Goal: Information Seeking & Learning: Learn about a topic

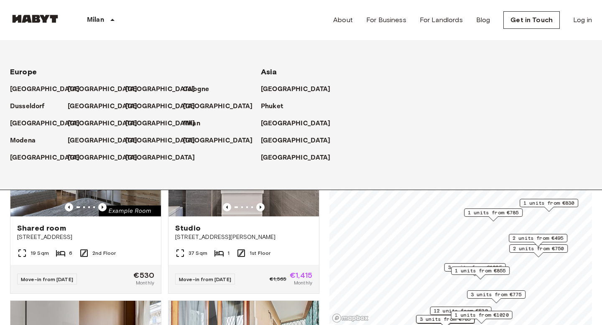
scroll to position [74, 0]
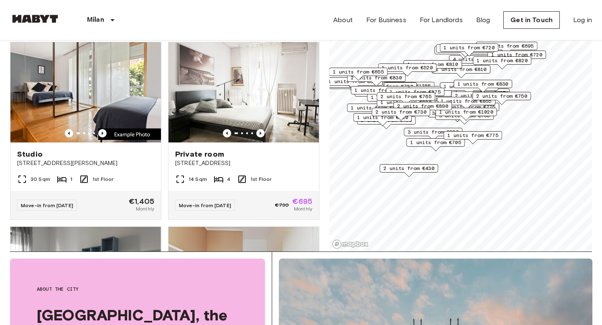
click at [440, 147] on div "Map marker" at bounding box center [435, 148] width 9 height 5
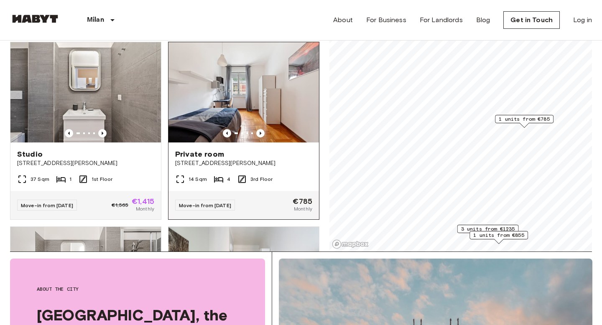
click at [207, 80] on img at bounding box center [244, 92] width 151 height 100
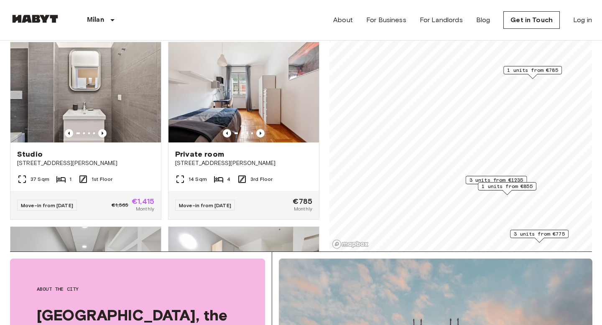
click at [473, 179] on span "3 units from €1235" at bounding box center [497, 180] width 54 height 8
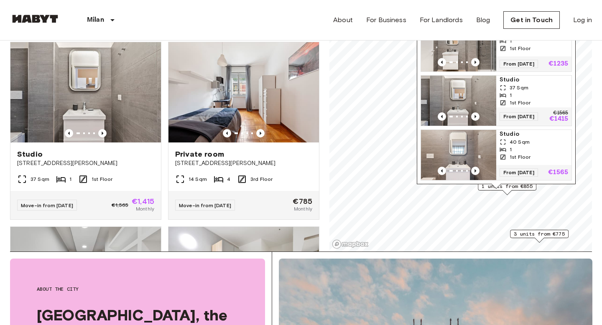
click at [490, 189] on div "Via Luciano Manara 1, 20122 Milano, IT 3 units Studio 25 Sqm 1 1st Floor From 0…" at bounding box center [496, 86] width 159 height 206
click at [482, 186] on div "Via Luciano Manara 1, 20122 Milano, IT 3 units Studio 25 Sqm 1 1st Floor From 0…" at bounding box center [496, 86] width 159 height 206
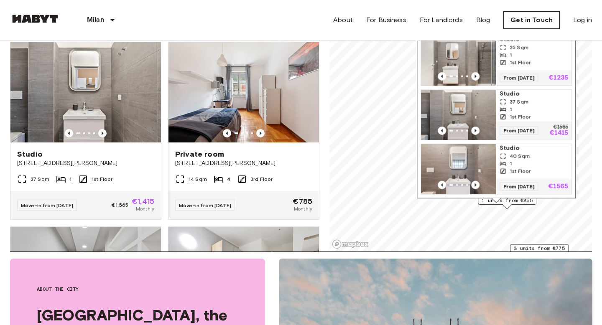
drag, startPoint x: 524, startPoint y: 100, endPoint x: 524, endPoint y: 123, distance: 23.0
click at [524, 121] on span "1st Floor" at bounding box center [520, 117] width 21 height 8
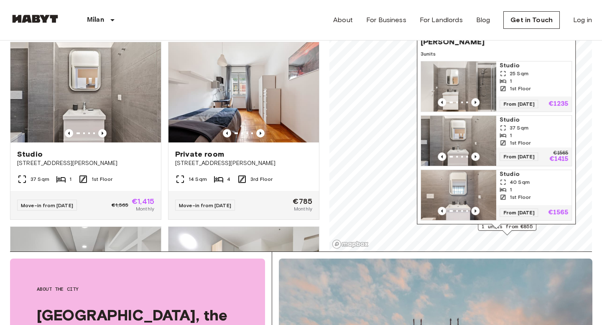
drag, startPoint x: 549, startPoint y: 54, endPoint x: 549, endPoint y: 69, distance: 14.6
click at [549, 69] on span "Studio" at bounding box center [534, 65] width 69 height 8
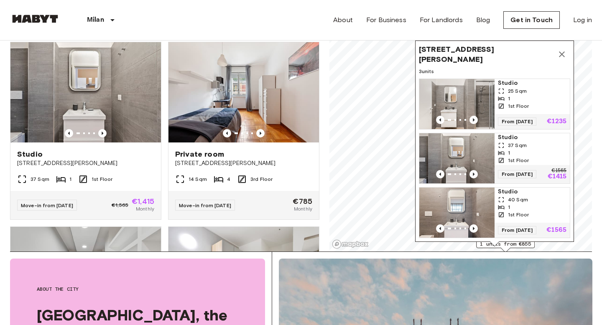
drag, startPoint x: 560, startPoint y: 53, endPoint x: 558, endPoint y: 71, distance: 17.6
click at [558, 71] on span "3 units" at bounding box center [494, 72] width 151 height 8
click at [560, 54] on icon "Map marker" at bounding box center [562, 54] width 10 height 10
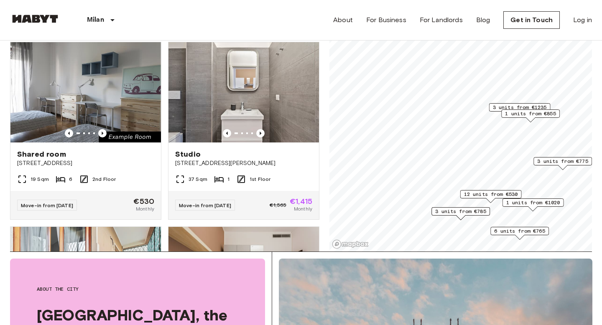
click at [511, 114] on span "1 units from €855" at bounding box center [530, 114] width 51 height 8
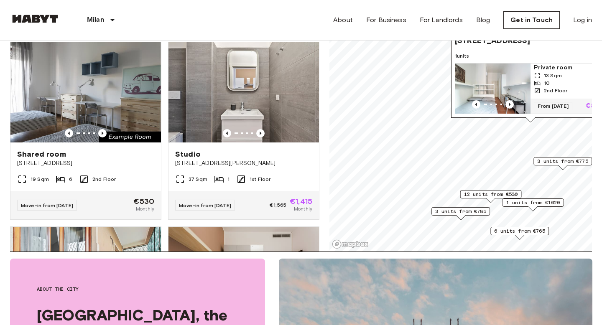
click at [470, 194] on span "12 units from €530" at bounding box center [491, 195] width 54 height 8
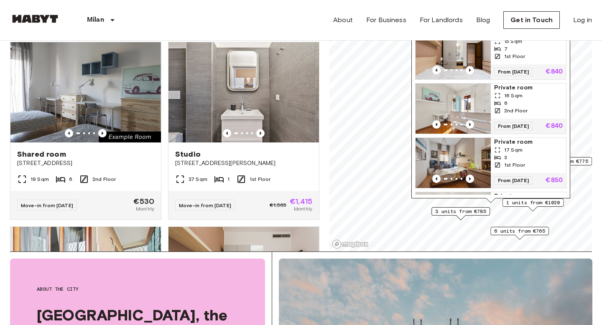
scroll to position [434, 0]
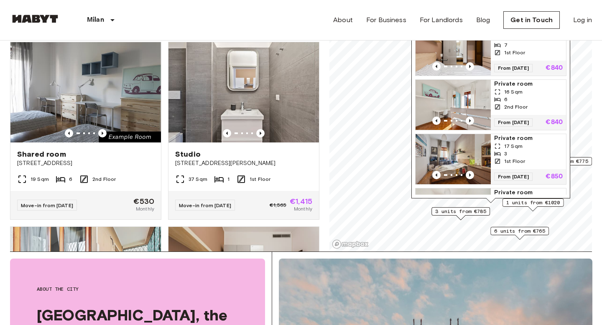
click at [452, 95] on img "Map marker" at bounding box center [453, 105] width 75 height 50
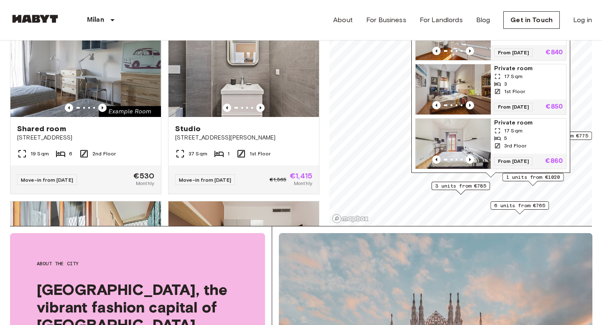
scroll to position [101, 0]
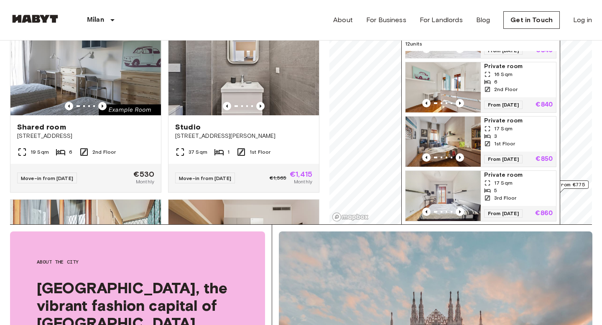
click at [450, 84] on img "Map marker" at bounding box center [443, 87] width 75 height 50
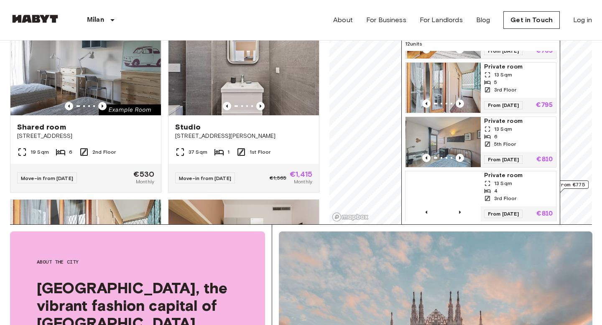
scroll to position [121, 0]
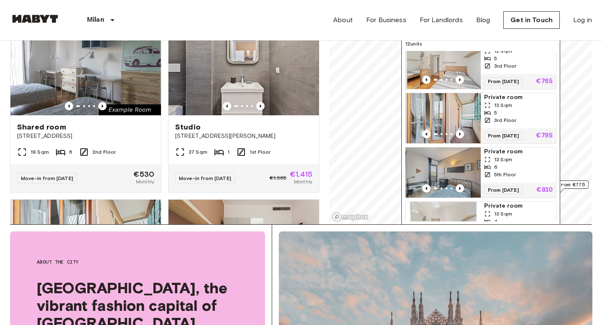
click at [440, 118] on img "Map marker" at bounding box center [443, 118] width 75 height 50
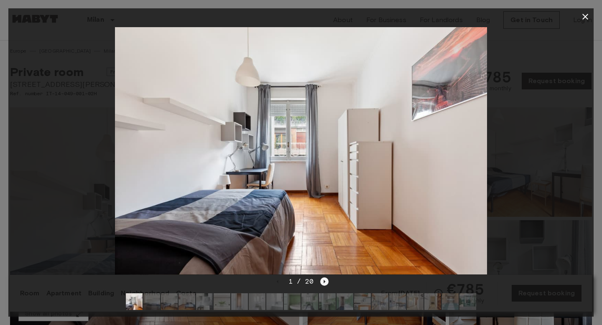
click at [326, 282] on icon "Next image" at bounding box center [324, 282] width 8 height 8
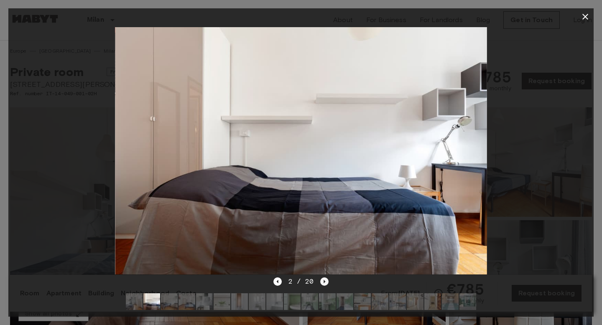
click at [326, 282] on icon "Next image" at bounding box center [324, 282] width 8 height 8
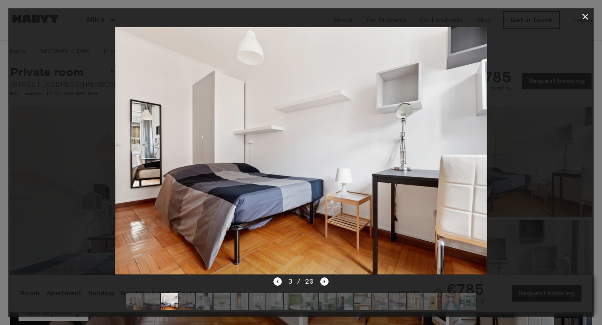
click at [326, 282] on icon "Next image" at bounding box center [324, 282] width 8 height 8
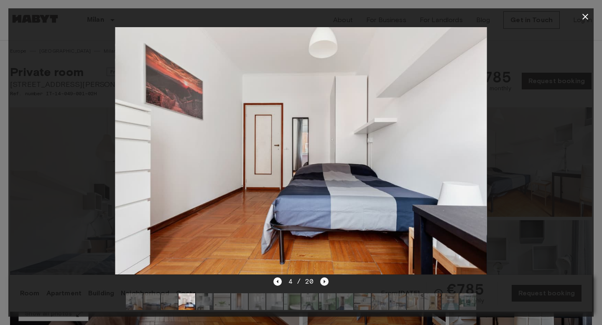
click at [326, 282] on icon "Next image" at bounding box center [324, 282] width 8 height 8
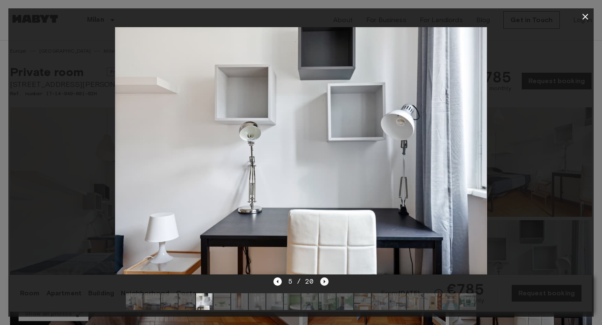
click at [326, 282] on icon "Next image" at bounding box center [324, 282] width 8 height 8
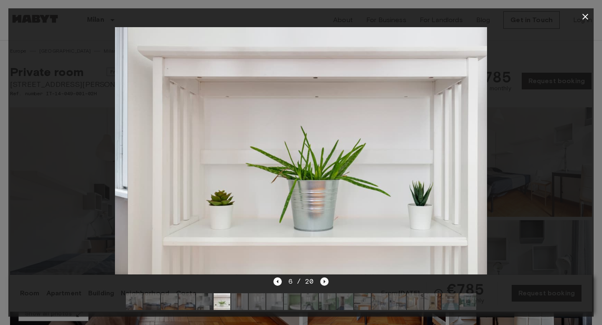
click at [326, 282] on icon "Next image" at bounding box center [324, 282] width 8 height 8
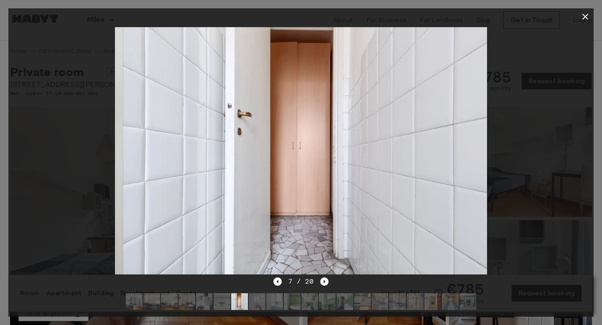
click at [326, 282] on icon "Next image" at bounding box center [324, 282] width 8 height 8
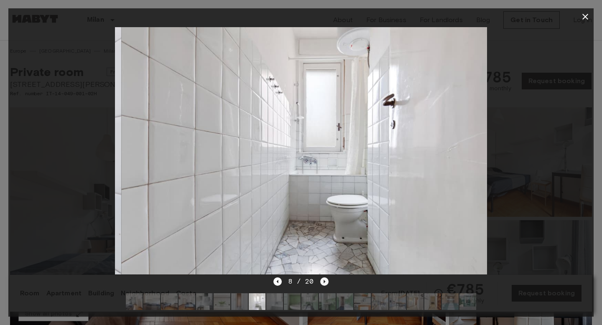
click at [326, 282] on icon "Next image" at bounding box center [324, 282] width 8 height 8
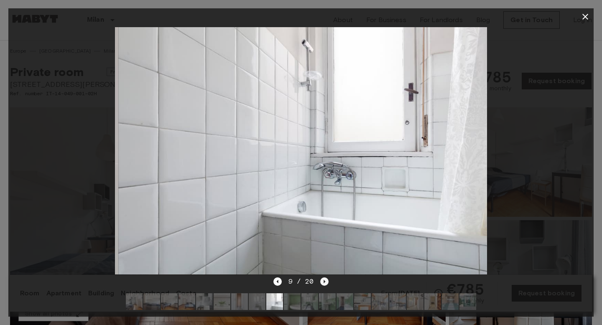
click at [326, 282] on icon "Next image" at bounding box center [324, 282] width 8 height 8
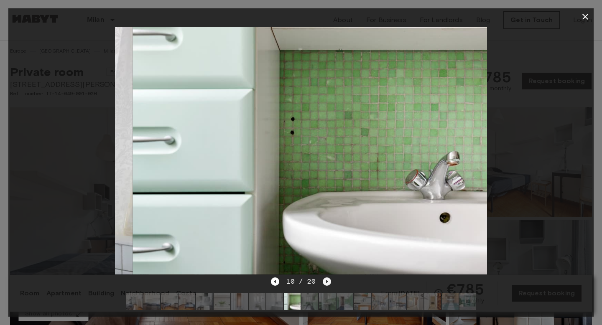
click at [326, 282] on icon "Next image" at bounding box center [327, 281] width 2 height 3
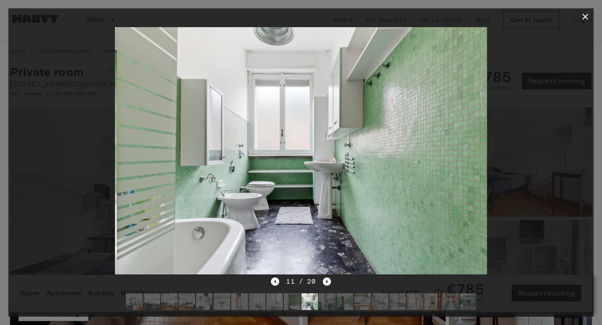
click at [326, 282] on icon "Next image" at bounding box center [327, 281] width 2 height 3
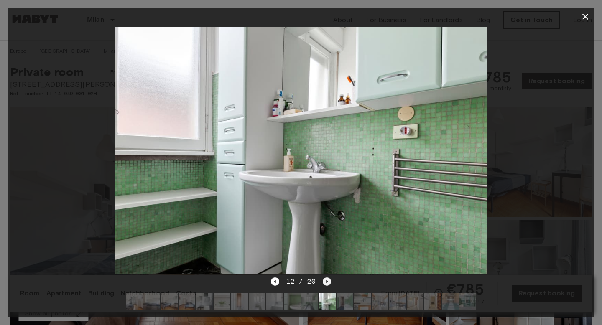
click at [326, 282] on icon "Next image" at bounding box center [327, 281] width 2 height 3
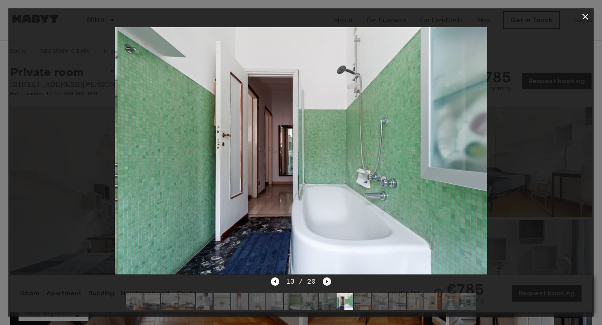
click at [326, 282] on icon "Next image" at bounding box center [327, 281] width 2 height 3
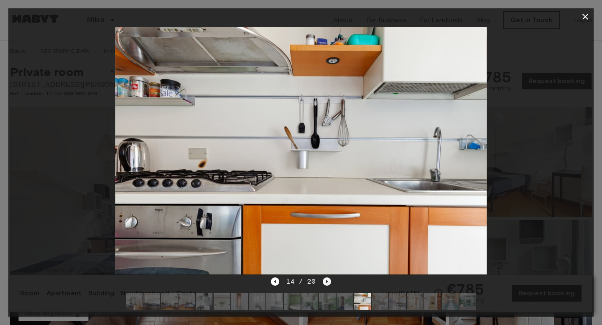
click at [326, 282] on icon "Next image" at bounding box center [327, 281] width 2 height 3
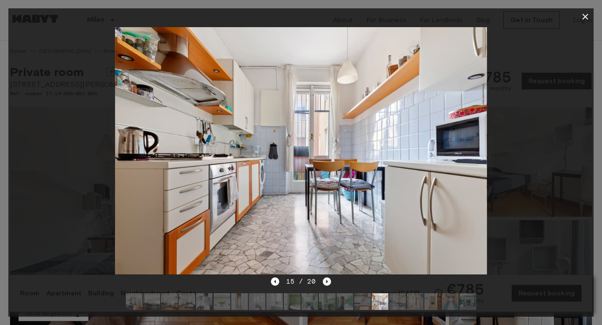
click at [326, 282] on icon "Next image" at bounding box center [327, 281] width 2 height 3
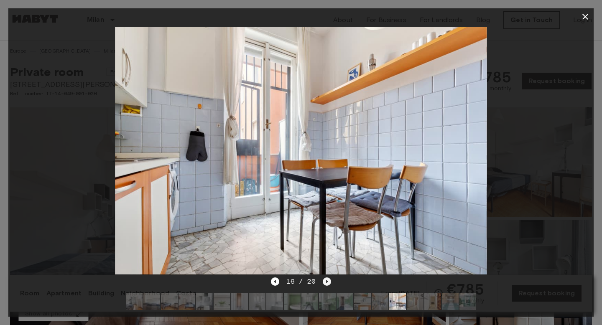
click at [326, 282] on icon "Next image" at bounding box center [327, 281] width 2 height 3
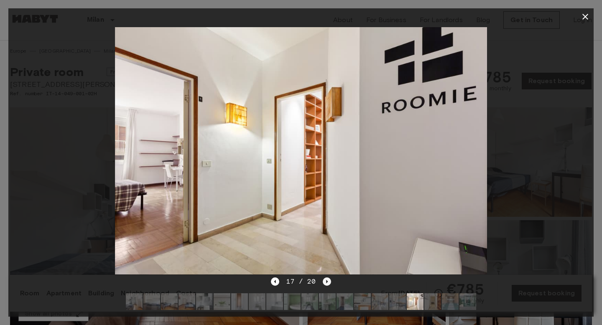
click at [326, 282] on icon "Next image" at bounding box center [327, 281] width 2 height 3
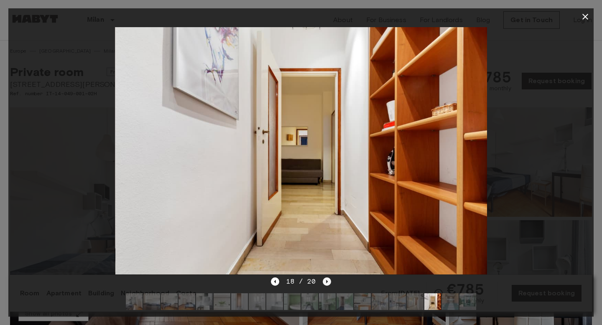
click at [326, 282] on icon "Next image" at bounding box center [327, 281] width 2 height 3
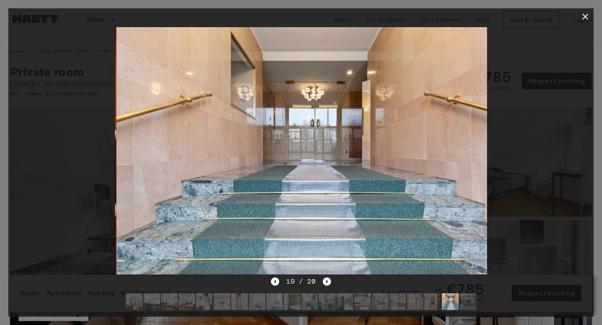
click at [326, 282] on icon "Next image" at bounding box center [327, 281] width 2 height 3
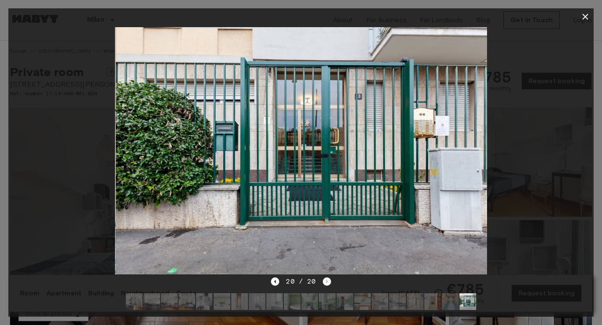
click at [326, 282] on div "20 / 20" at bounding box center [301, 282] width 60 height 10
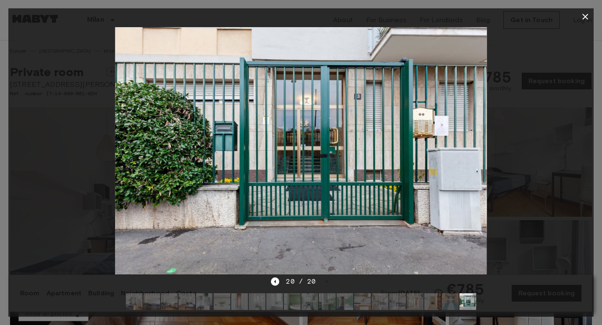
click at [584, 17] on icon "button" at bounding box center [585, 17] width 10 height 10
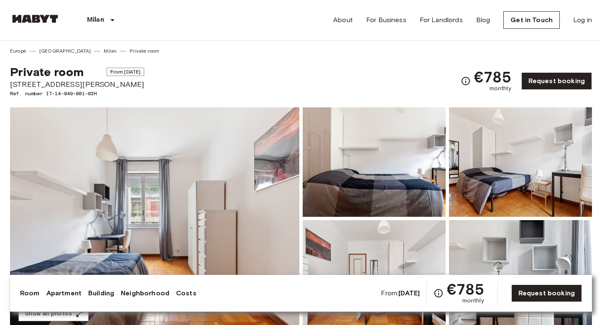
click at [197, 221] on img at bounding box center [154, 218] width 289 height 222
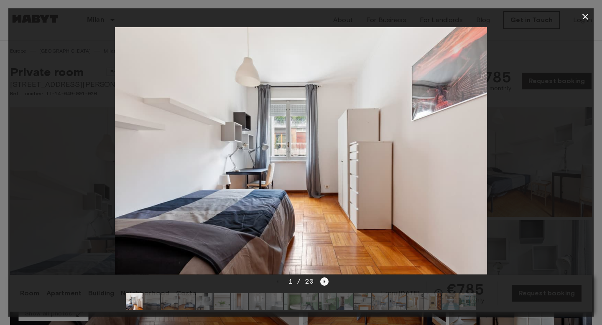
click at [323, 282] on icon "Next image" at bounding box center [324, 282] width 8 height 8
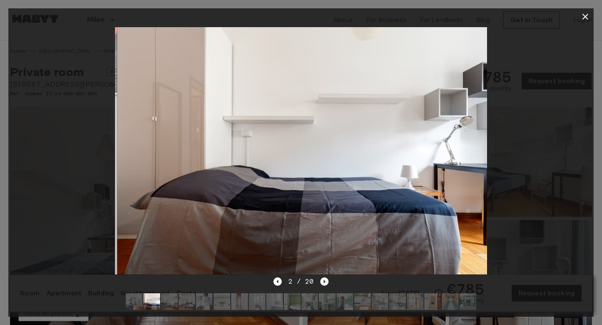
click at [323, 282] on icon "Next image" at bounding box center [324, 282] width 8 height 8
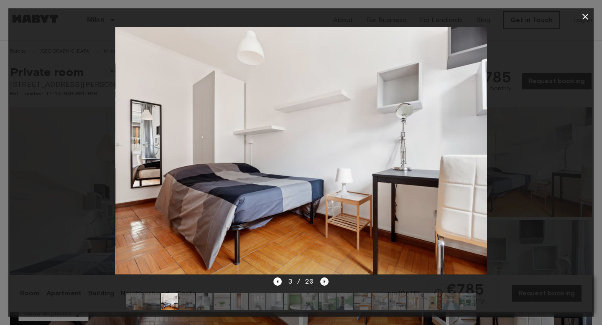
click at [323, 282] on icon "Next image" at bounding box center [324, 282] width 8 height 8
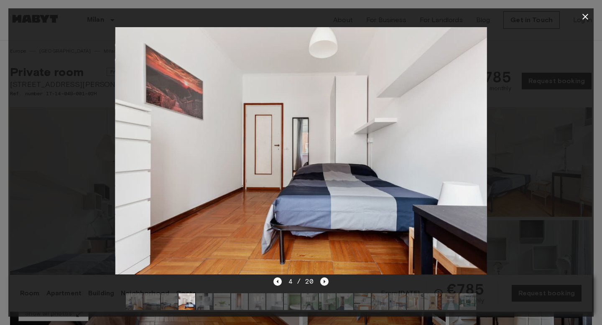
click at [323, 282] on icon "Next image" at bounding box center [324, 282] width 8 height 8
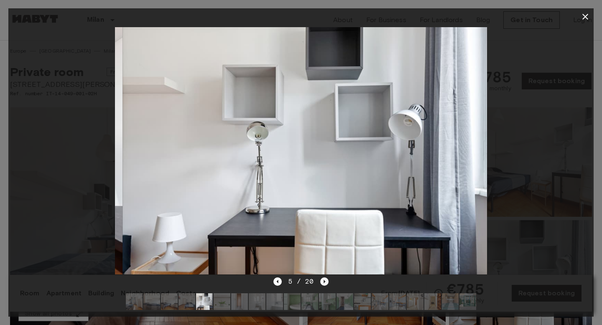
click at [323, 282] on icon "Next image" at bounding box center [324, 282] width 8 height 8
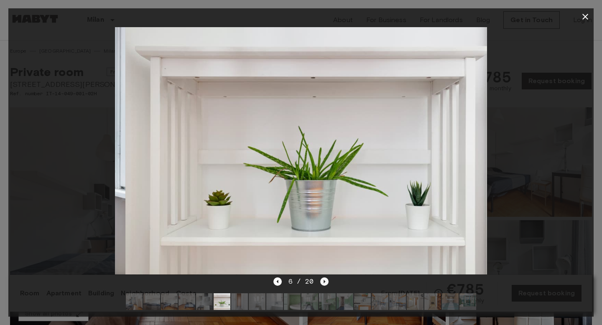
click at [323, 282] on icon "Next image" at bounding box center [324, 282] width 8 height 8
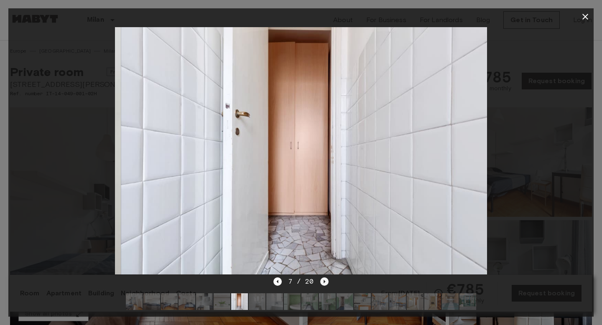
click at [323, 282] on icon "Next image" at bounding box center [324, 282] width 8 height 8
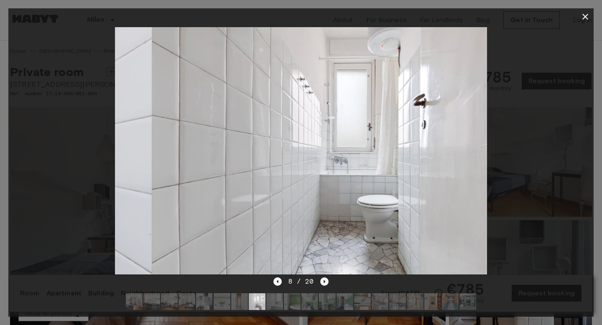
click at [323, 282] on icon "Next image" at bounding box center [324, 282] width 8 height 8
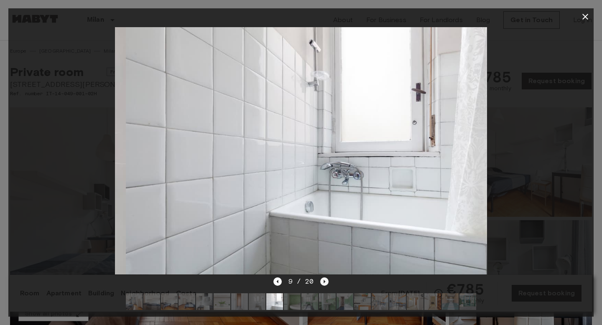
click at [323, 282] on icon "Next image" at bounding box center [324, 282] width 8 height 8
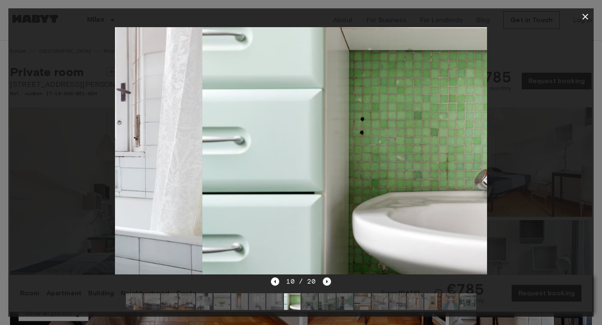
click at [323, 282] on icon "Next image" at bounding box center [327, 282] width 8 height 8
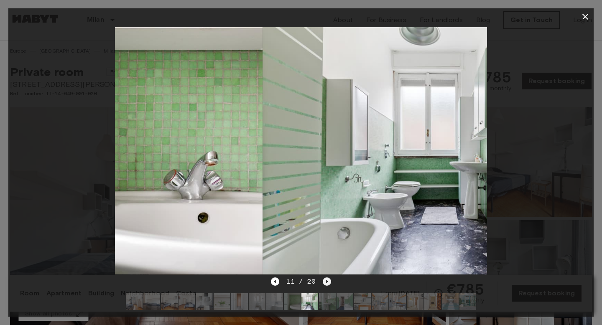
click at [323, 282] on icon "Next image" at bounding box center [327, 282] width 8 height 8
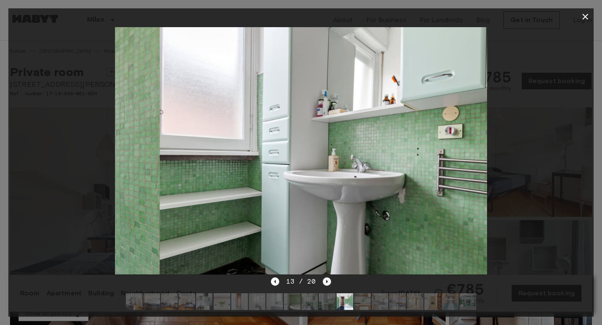
click at [323, 282] on icon "Next image" at bounding box center [327, 282] width 8 height 8
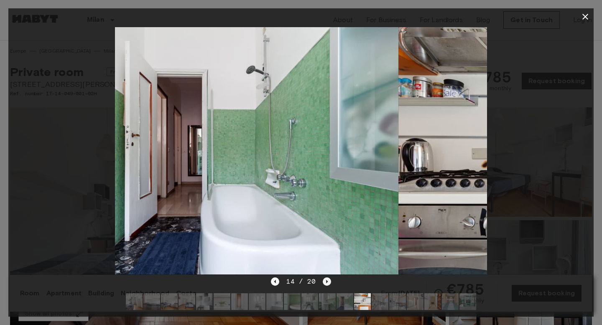
click at [323, 282] on icon "Next image" at bounding box center [327, 282] width 8 height 8
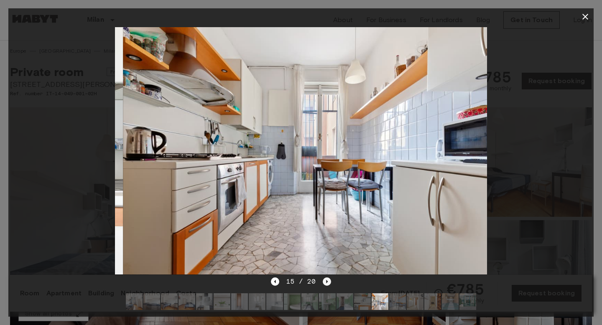
click at [323, 282] on icon "Next image" at bounding box center [327, 282] width 8 height 8
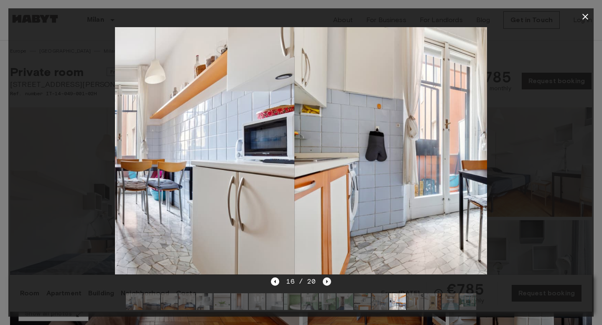
click at [323, 282] on icon "Next image" at bounding box center [327, 282] width 8 height 8
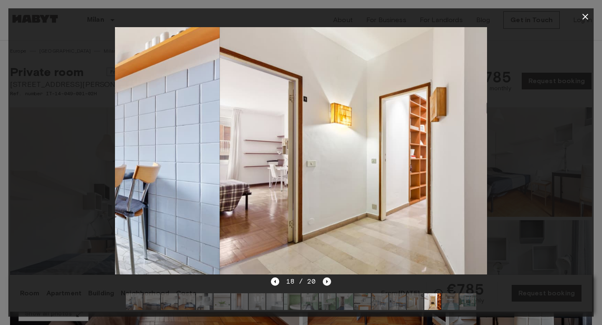
click at [323, 282] on icon "Next image" at bounding box center [327, 282] width 8 height 8
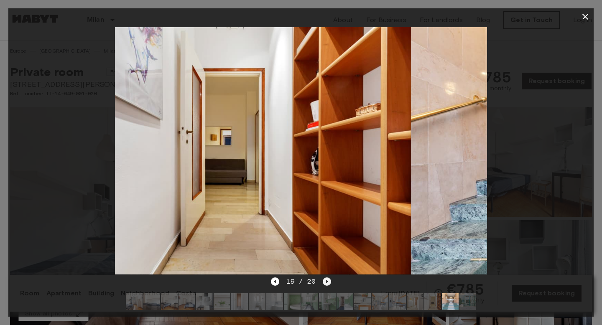
click at [323, 282] on icon "Next image" at bounding box center [327, 282] width 8 height 8
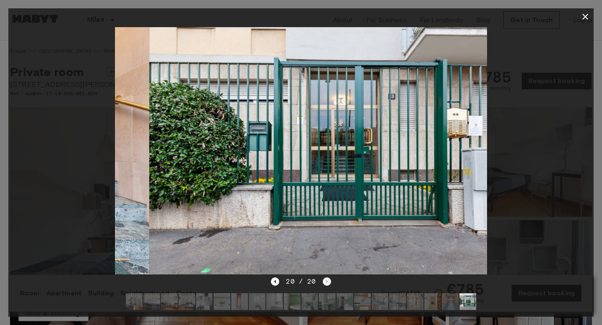
click at [323, 282] on div "20 / 20" at bounding box center [301, 282] width 60 height 10
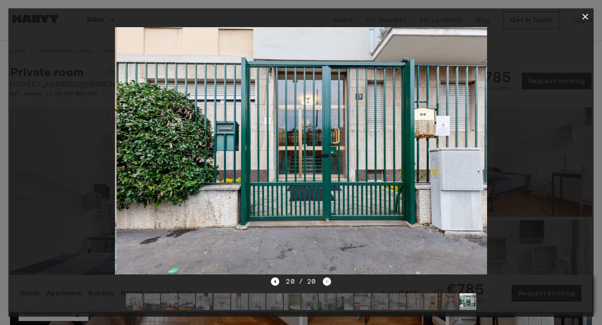
click at [323, 282] on div "20 / 20" at bounding box center [301, 282] width 60 height 10
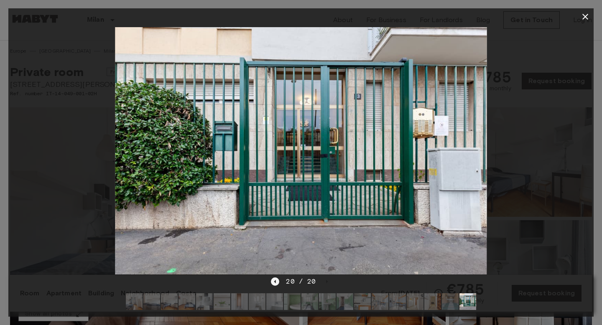
click at [278, 283] on icon "Previous image" at bounding box center [275, 282] width 8 height 8
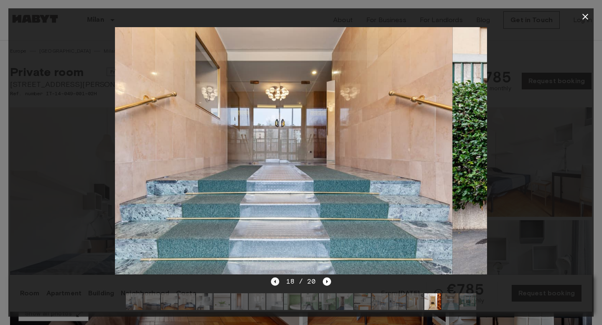
click at [278, 283] on icon "Previous image" at bounding box center [275, 282] width 8 height 8
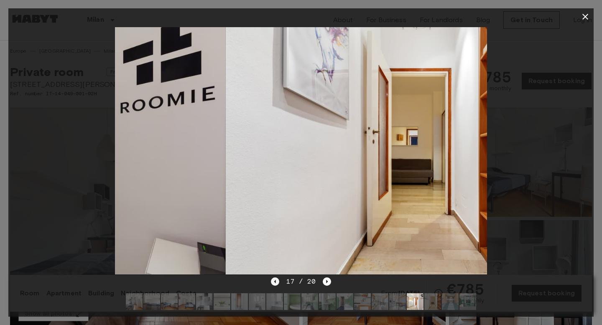
click at [278, 283] on icon "Previous image" at bounding box center [275, 282] width 8 height 8
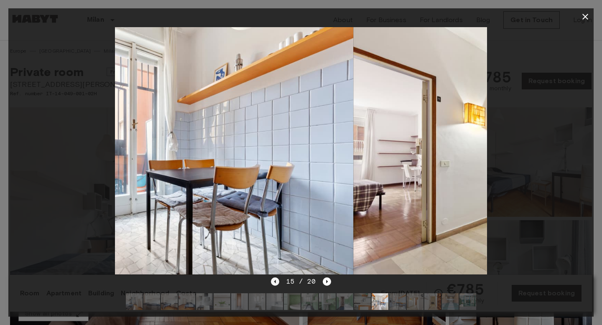
click at [278, 283] on icon "Previous image" at bounding box center [275, 282] width 8 height 8
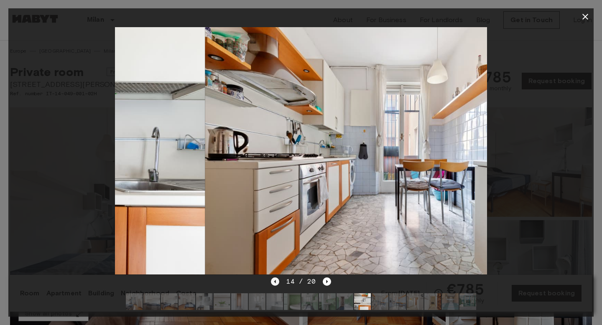
click at [278, 283] on icon "Previous image" at bounding box center [275, 282] width 8 height 8
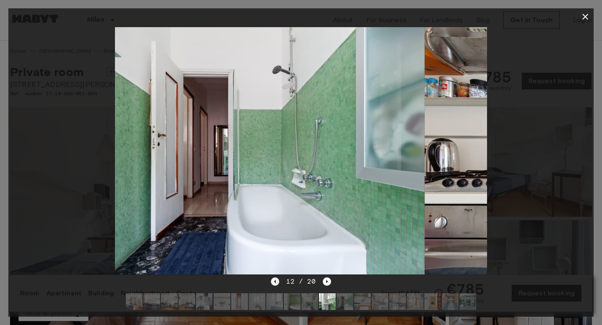
click at [278, 283] on icon "Previous image" at bounding box center [275, 282] width 8 height 8
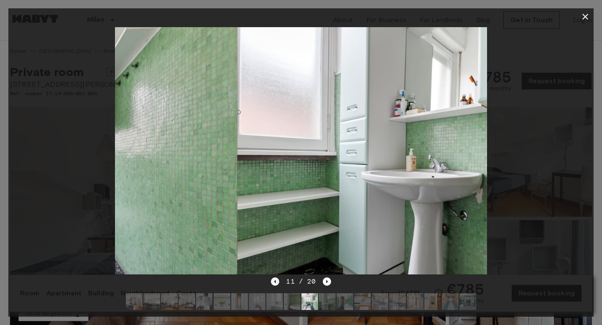
click at [278, 283] on icon "Previous image" at bounding box center [275, 282] width 8 height 8
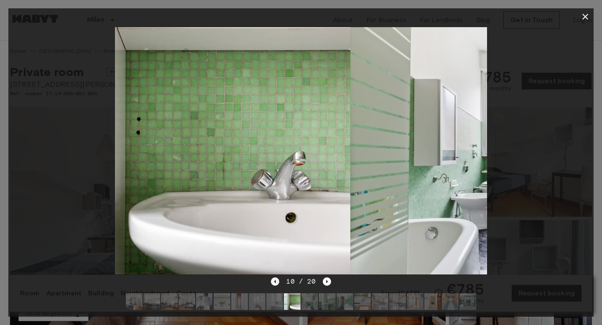
click at [278, 283] on icon "Previous image" at bounding box center [275, 282] width 8 height 8
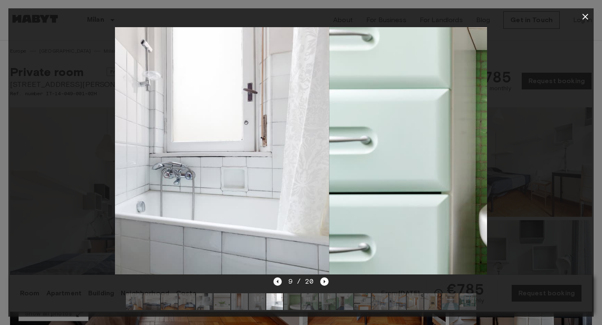
click at [278, 283] on icon "Previous image" at bounding box center [277, 281] width 2 height 3
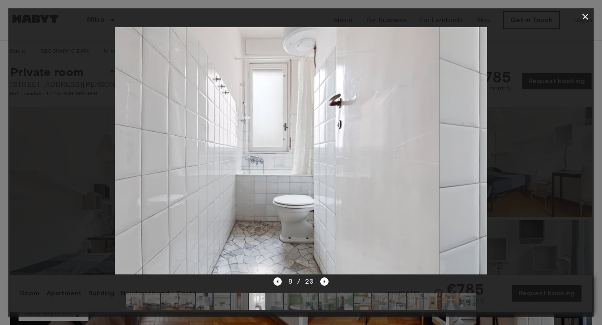
click at [278, 283] on icon "Previous image" at bounding box center [277, 281] width 2 height 3
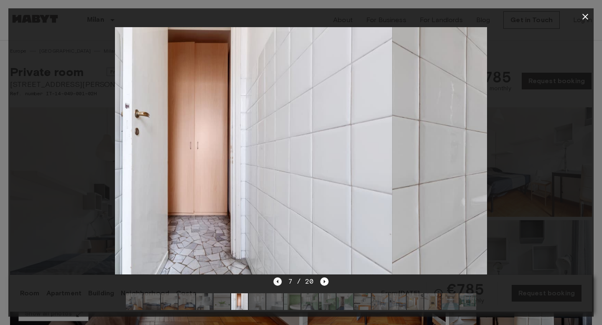
click at [278, 283] on icon "Previous image" at bounding box center [277, 281] width 2 height 3
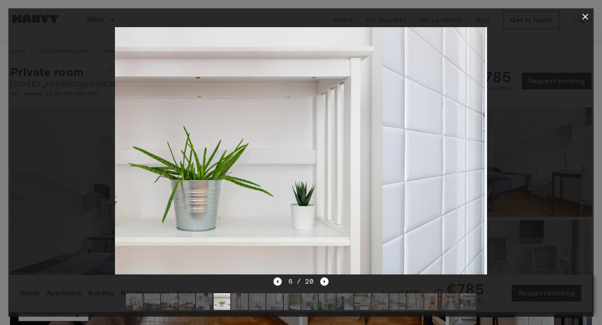
click at [278, 283] on icon "Previous image" at bounding box center [277, 281] width 2 height 3
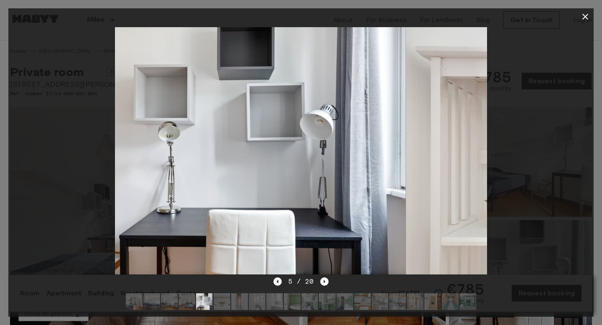
click at [278, 283] on icon "Previous image" at bounding box center [277, 281] width 2 height 3
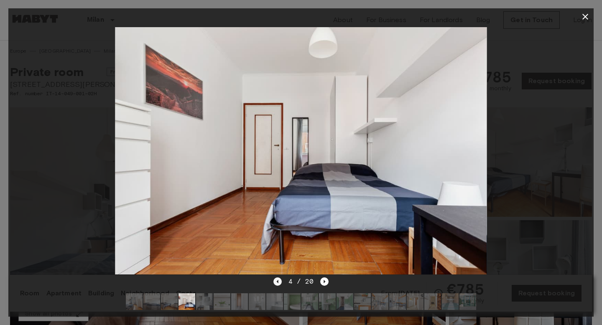
click at [278, 283] on icon "Previous image" at bounding box center [277, 281] width 2 height 3
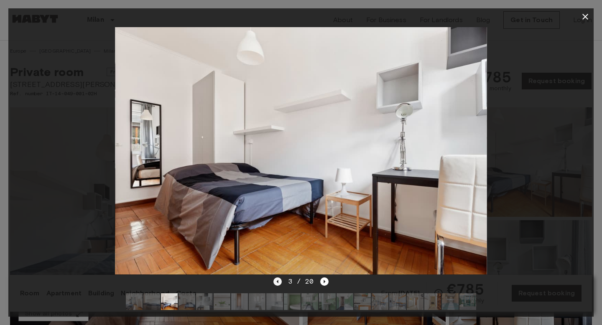
click at [278, 283] on icon "Previous image" at bounding box center [277, 281] width 2 height 3
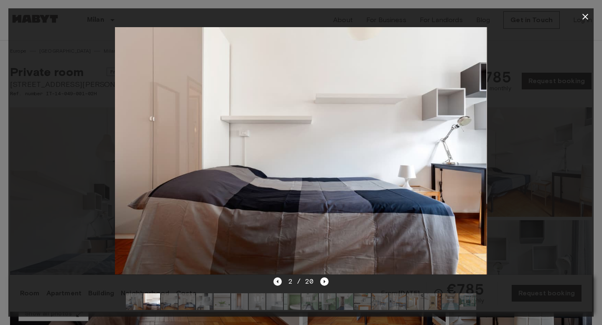
click at [278, 283] on icon "Previous image" at bounding box center [277, 281] width 2 height 3
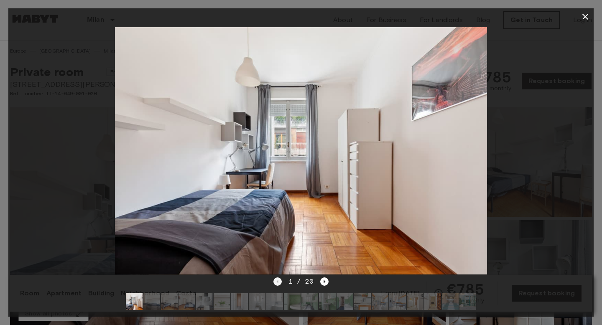
click at [278, 283] on div "1 / 20" at bounding box center [301, 282] width 56 height 10
click at [584, 14] on icon "button" at bounding box center [585, 17] width 10 height 10
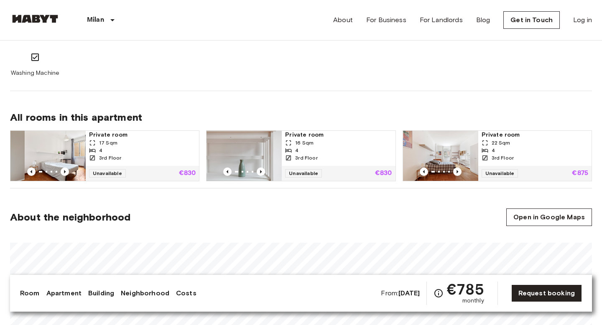
scroll to position [508, 0]
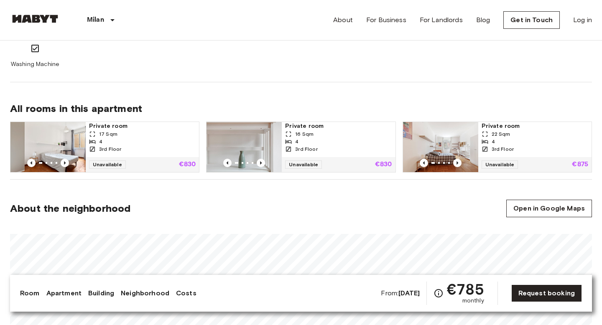
click at [430, 140] on img at bounding box center [440, 147] width 75 height 50
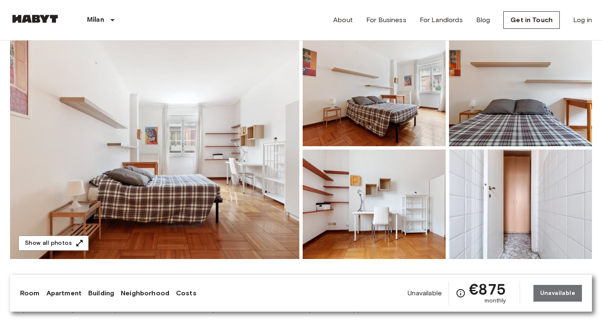
scroll to position [109, 0]
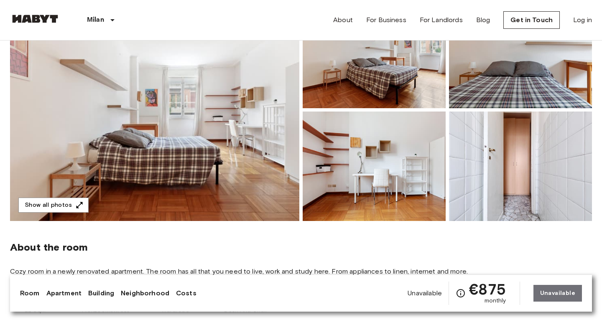
click at [216, 176] on img at bounding box center [154, 110] width 289 height 222
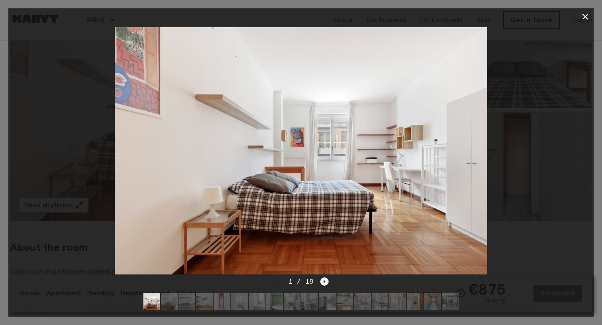
click at [324, 283] on icon "Next image" at bounding box center [325, 281] width 2 height 3
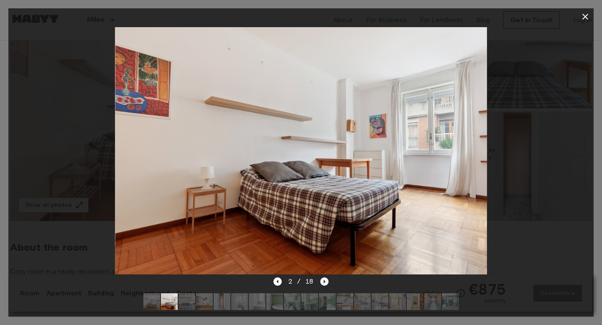
click at [324, 283] on icon "Next image" at bounding box center [325, 281] width 2 height 3
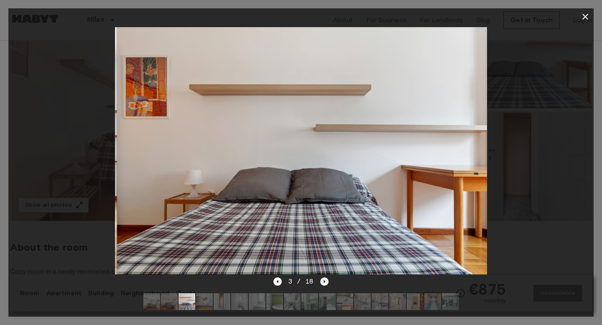
click at [324, 283] on icon "Next image" at bounding box center [325, 281] width 2 height 3
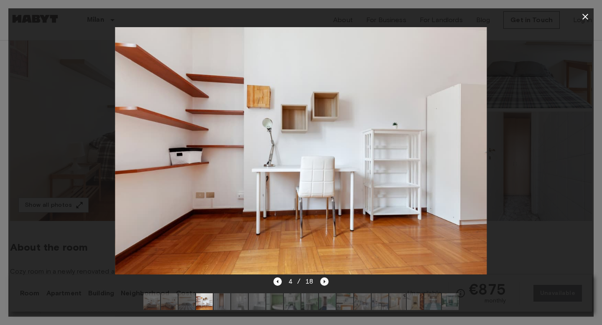
click at [324, 283] on icon "Next image" at bounding box center [325, 281] width 2 height 3
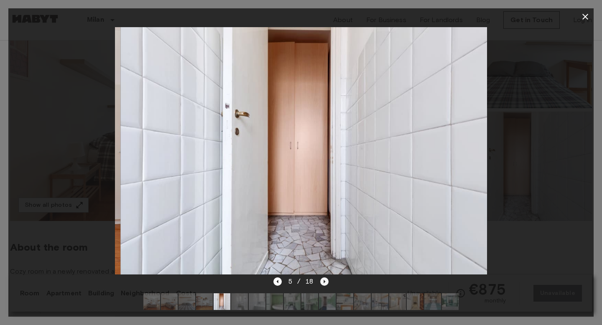
click at [324, 283] on icon "Next image" at bounding box center [325, 281] width 2 height 3
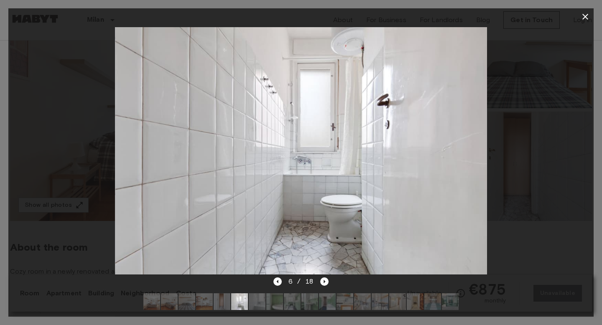
click at [591, 15] on button "button" at bounding box center [585, 16] width 17 height 17
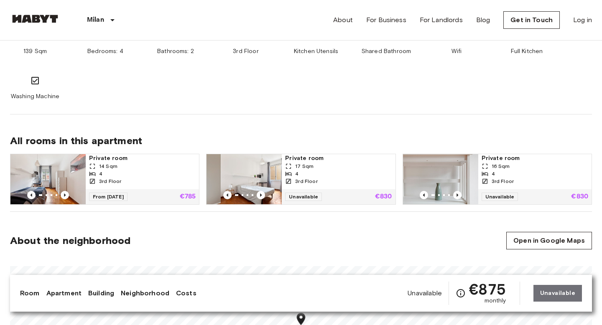
scroll to position [478, 0]
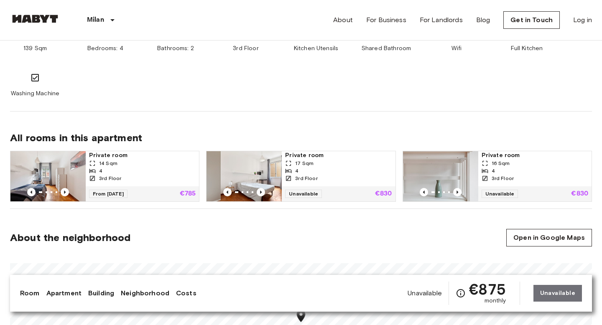
click at [250, 174] on img at bounding box center [244, 176] width 75 height 50
click at [431, 180] on img at bounding box center [440, 176] width 75 height 50
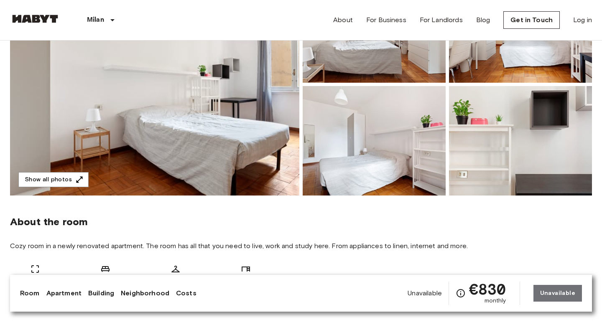
scroll to position [135, 0]
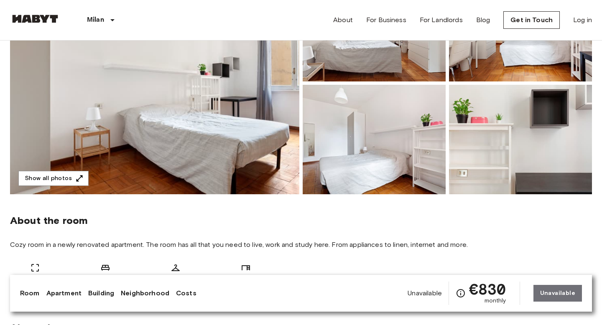
click at [157, 146] on img at bounding box center [154, 83] width 289 height 222
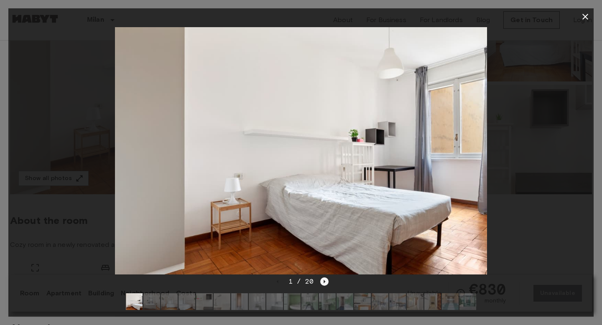
click at [325, 283] on icon "Next image" at bounding box center [324, 282] width 8 height 8
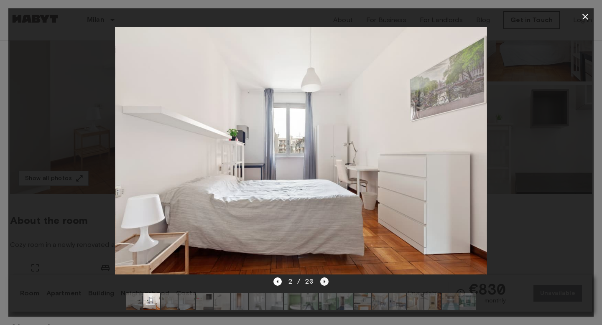
click at [325, 283] on icon "Next image" at bounding box center [324, 282] width 8 height 8
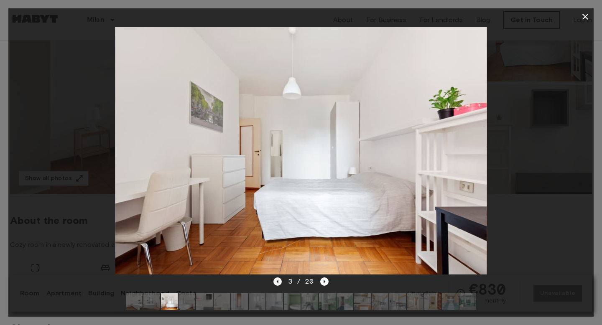
click at [281, 284] on icon "Previous image" at bounding box center [277, 282] width 8 height 8
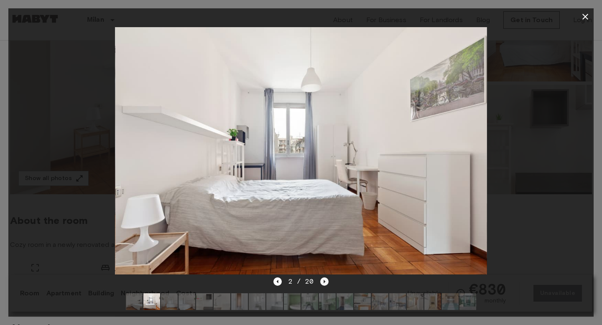
click at [324, 283] on icon "Next image" at bounding box center [324, 282] width 8 height 8
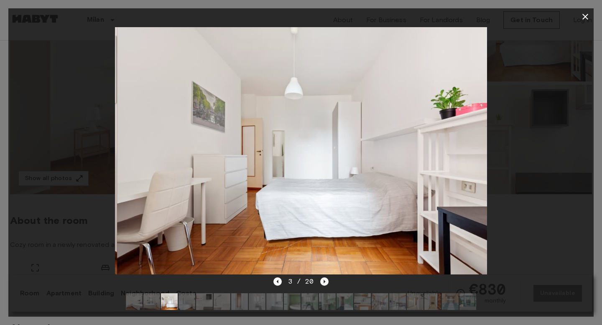
click at [324, 283] on icon "Next image" at bounding box center [324, 282] width 8 height 8
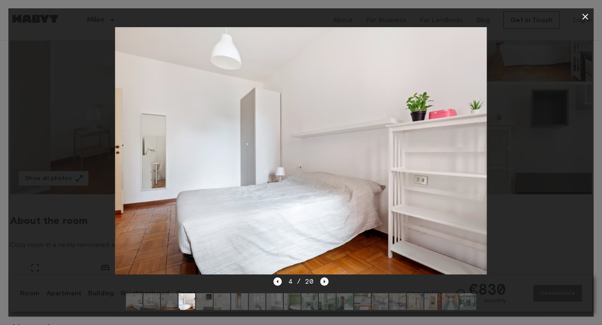
click at [324, 283] on icon "Next image" at bounding box center [324, 282] width 8 height 8
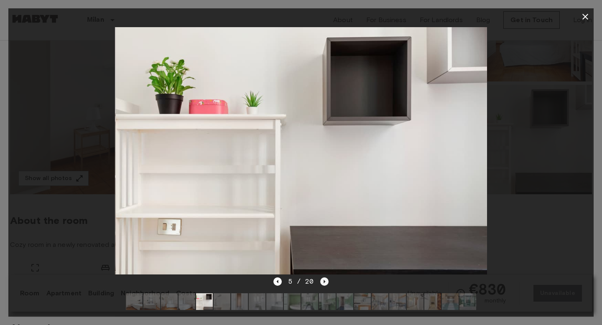
click at [324, 283] on icon "Next image" at bounding box center [324, 282] width 8 height 8
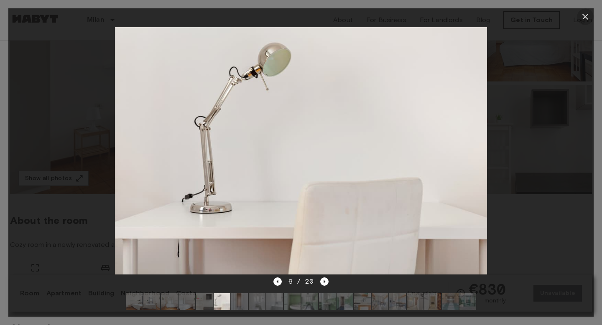
click at [585, 10] on button "button" at bounding box center [585, 16] width 17 height 17
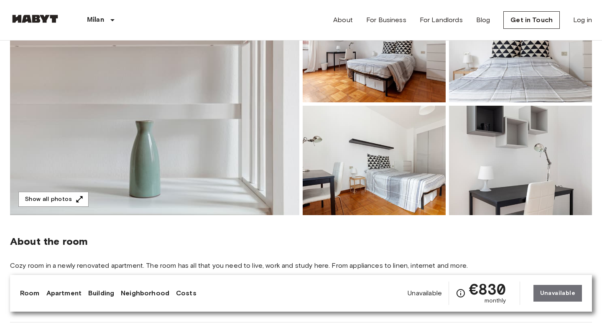
scroll to position [143, 0]
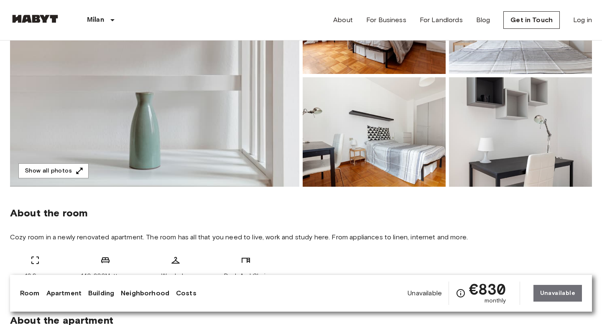
click at [186, 152] on img at bounding box center [154, 75] width 289 height 222
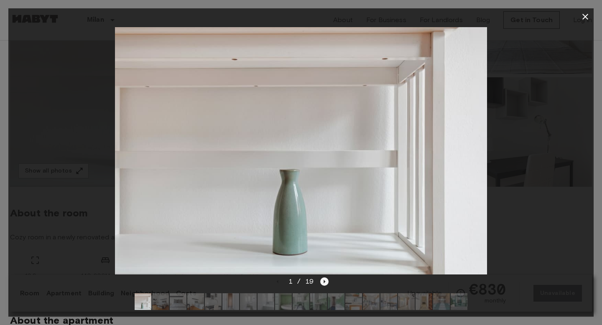
click at [325, 286] on icon "Next image" at bounding box center [324, 282] width 8 height 8
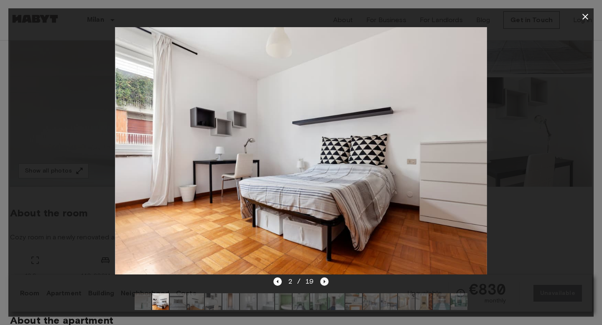
click at [324, 283] on icon "Next image" at bounding box center [324, 282] width 8 height 8
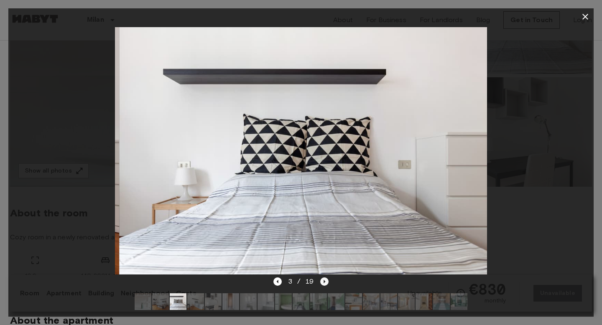
click at [324, 283] on icon "Next image" at bounding box center [324, 282] width 8 height 8
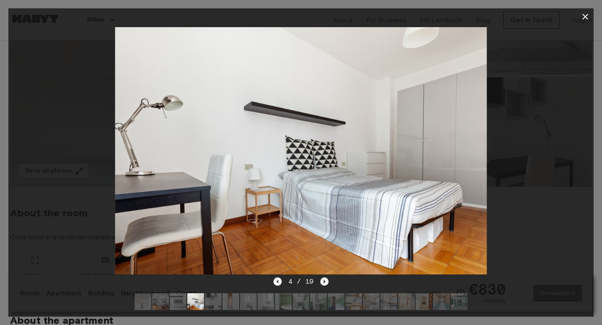
click at [324, 283] on icon "Next image" at bounding box center [324, 282] width 8 height 8
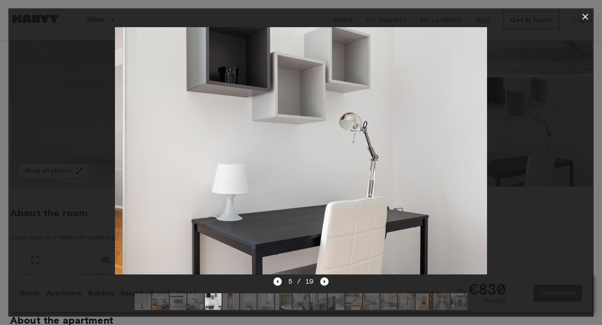
click at [324, 283] on icon "Next image" at bounding box center [324, 282] width 8 height 8
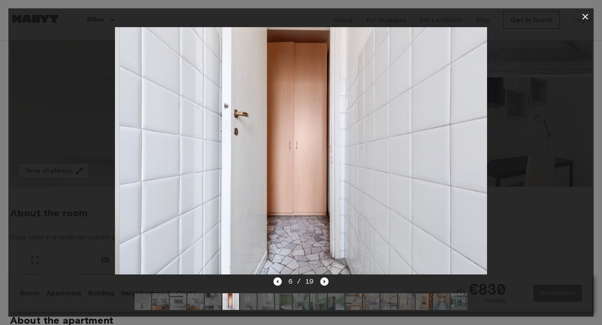
click at [324, 283] on icon "Next image" at bounding box center [324, 282] width 8 height 8
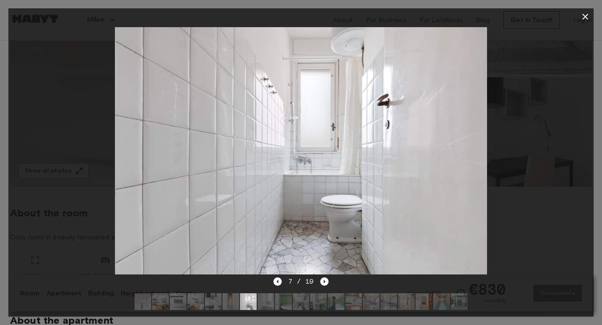
click at [584, 20] on icon "button" at bounding box center [585, 17] width 10 height 10
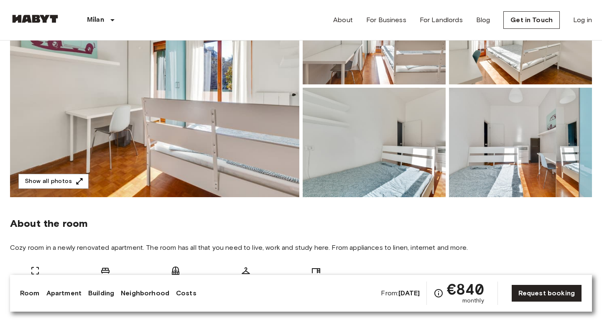
scroll to position [132, 0]
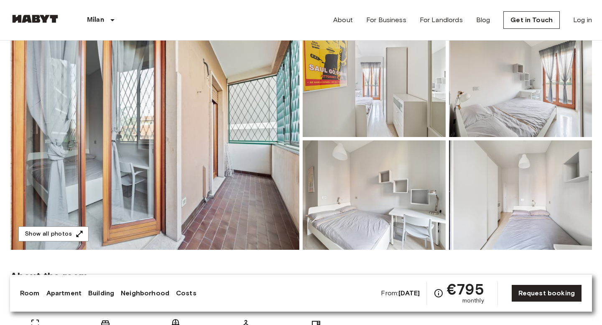
scroll to position [92, 0]
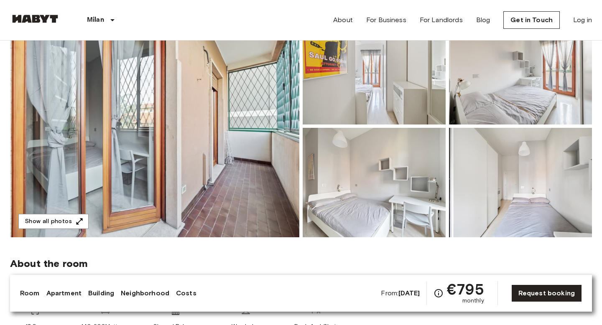
click at [218, 151] on img at bounding box center [154, 126] width 289 height 222
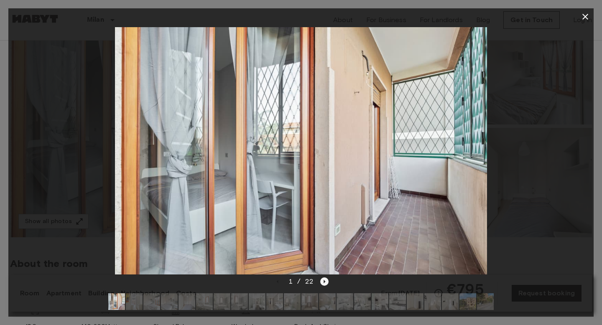
click at [321, 281] on icon "Next image" at bounding box center [324, 282] width 8 height 8
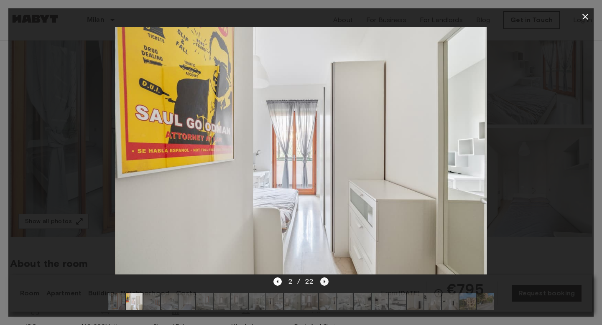
click at [321, 281] on icon "Next image" at bounding box center [324, 282] width 8 height 8
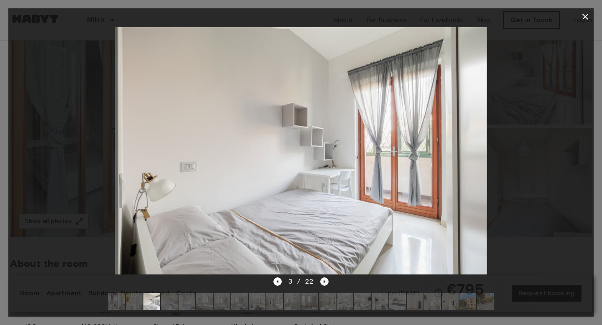
click at [321, 281] on icon "Next image" at bounding box center [324, 282] width 8 height 8
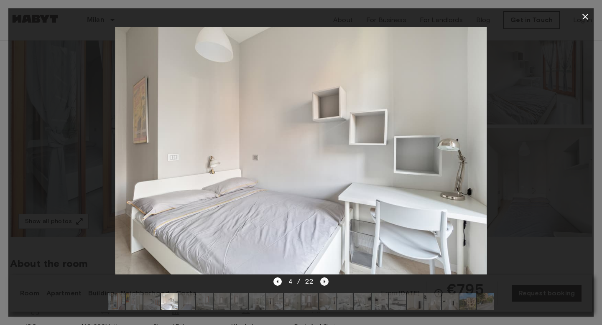
click at [321, 281] on icon "Next image" at bounding box center [324, 282] width 8 height 8
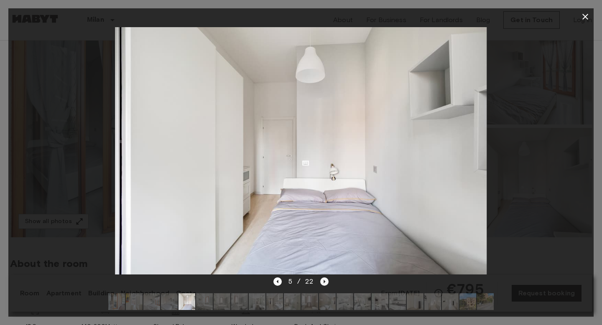
click at [321, 281] on icon "Next image" at bounding box center [324, 282] width 8 height 8
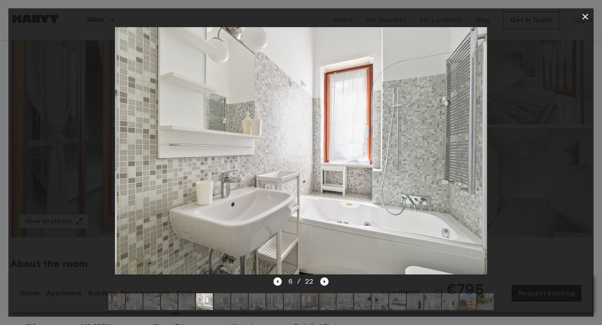
click at [321, 281] on icon "Next image" at bounding box center [324, 282] width 8 height 8
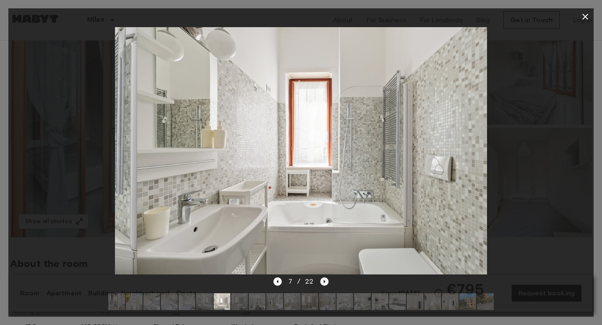
click at [321, 281] on icon "Next image" at bounding box center [324, 282] width 8 height 8
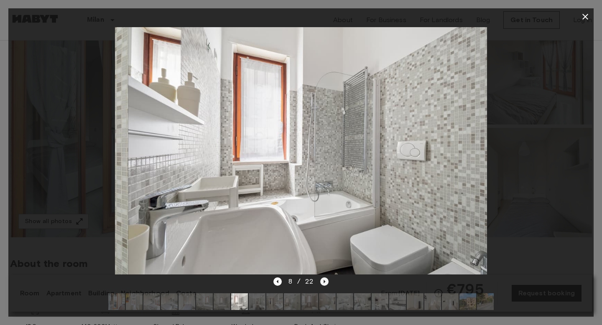
click at [321, 281] on icon "Next image" at bounding box center [324, 282] width 8 height 8
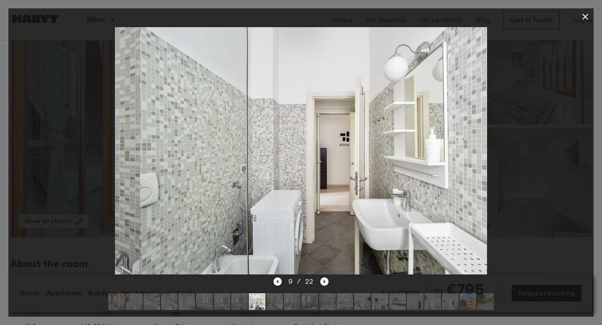
click at [321, 281] on icon "Next image" at bounding box center [324, 282] width 8 height 8
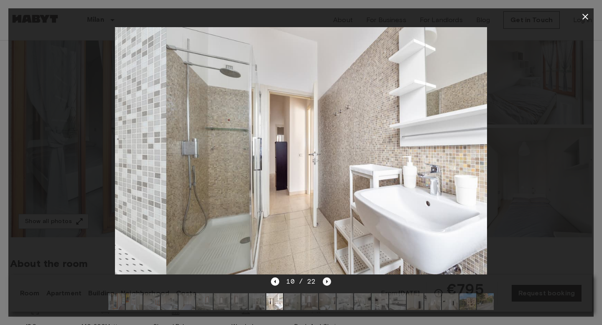
click at [321, 281] on div "10 / 22" at bounding box center [301, 282] width 60 height 10
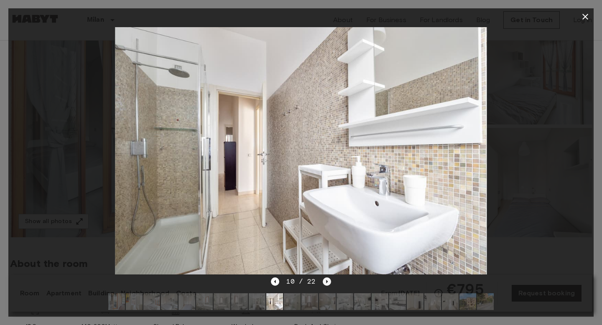
click at [321, 281] on div "10 / 22" at bounding box center [301, 282] width 60 height 10
click at [326, 281] on icon "Next image" at bounding box center [327, 281] width 2 height 3
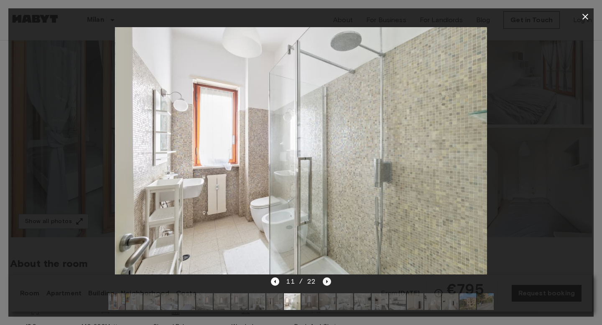
click at [326, 281] on icon "Next image" at bounding box center [327, 281] width 2 height 3
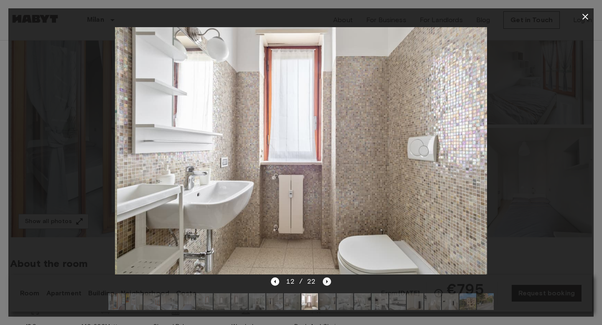
click at [326, 281] on icon "Next image" at bounding box center [327, 281] width 2 height 3
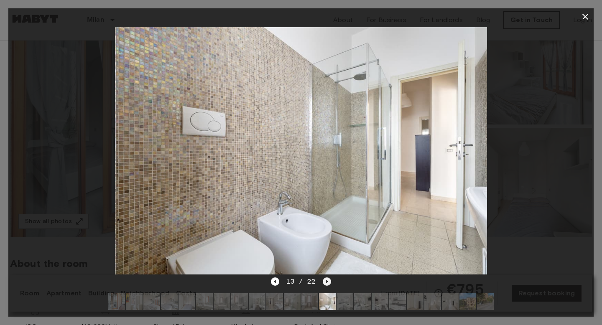
click at [326, 281] on icon "Next image" at bounding box center [327, 281] width 2 height 3
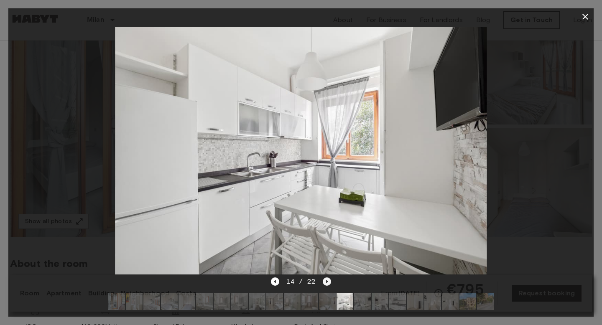
click at [326, 281] on icon "Next image" at bounding box center [327, 281] width 2 height 3
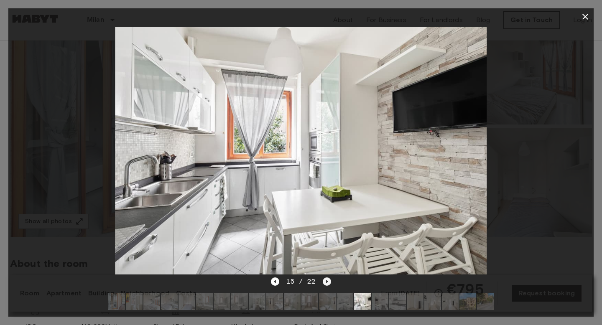
click at [326, 281] on icon "Next image" at bounding box center [327, 281] width 2 height 3
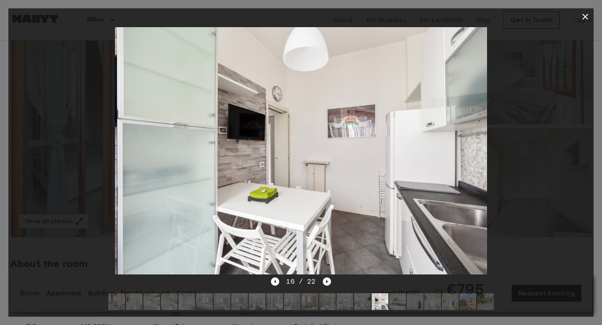
click at [326, 281] on icon "Next image" at bounding box center [327, 281] width 2 height 3
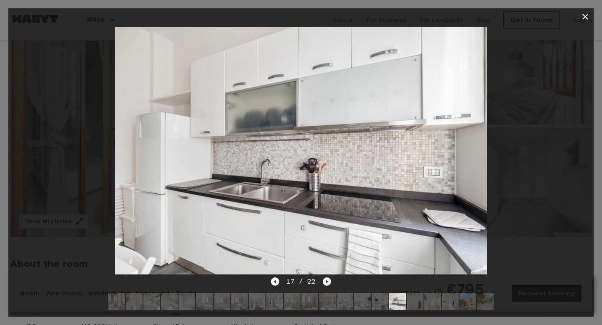
click at [326, 281] on icon "Next image" at bounding box center [327, 281] width 2 height 3
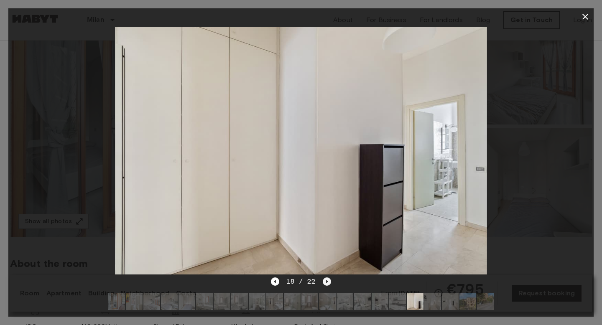
click at [326, 281] on icon "Next image" at bounding box center [327, 281] width 2 height 3
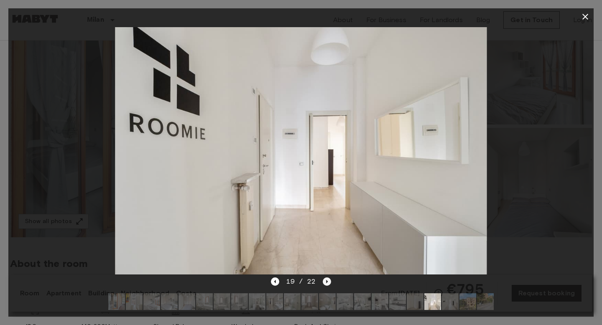
click at [326, 281] on icon "Next image" at bounding box center [327, 281] width 2 height 3
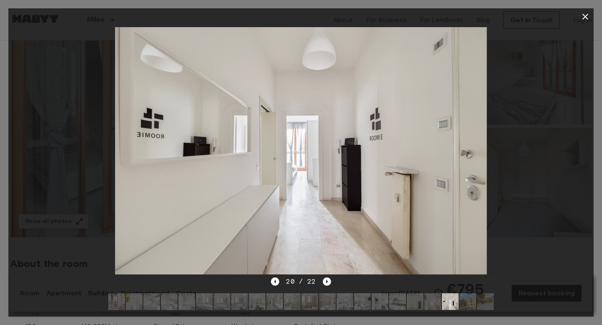
click at [326, 281] on icon "Next image" at bounding box center [327, 281] width 2 height 3
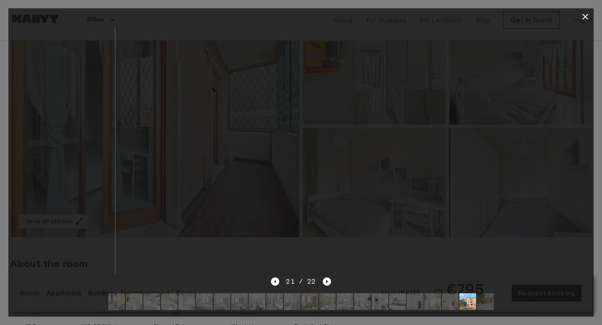
click at [326, 281] on icon "Next image" at bounding box center [327, 281] width 2 height 3
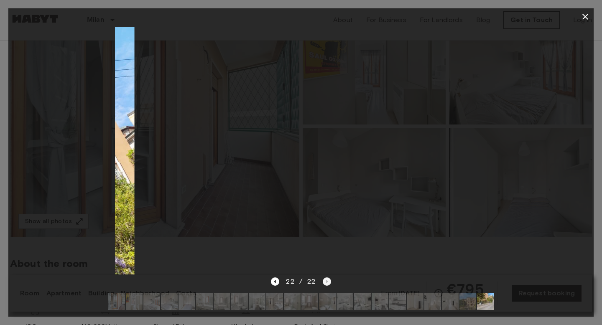
click at [326, 281] on div "22 / 22" at bounding box center [301, 282] width 60 height 10
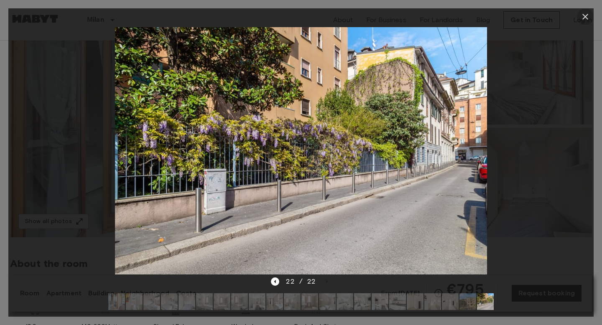
click at [588, 21] on icon "button" at bounding box center [585, 17] width 10 height 10
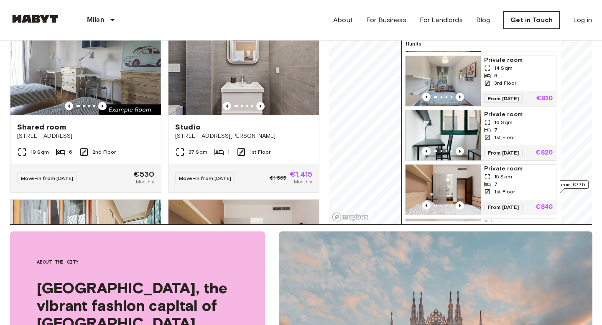
scroll to position [326, 0]
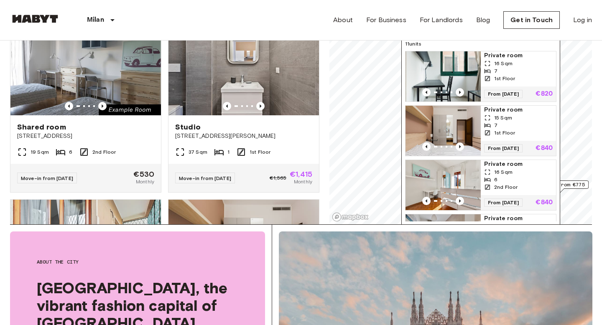
click at [467, 178] on img "Map marker" at bounding box center [443, 185] width 75 height 50
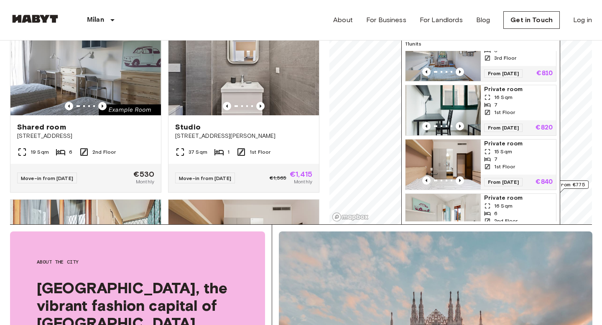
scroll to position [292, 0]
click at [438, 99] on img "Map marker" at bounding box center [443, 111] width 75 height 50
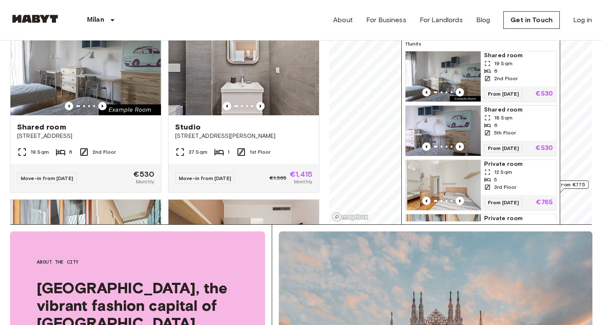
scroll to position [0, 0]
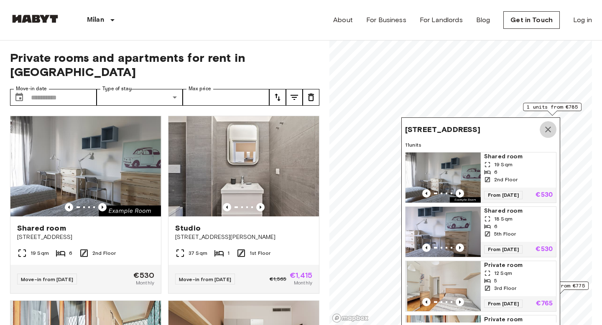
click at [550, 130] on icon "Map marker" at bounding box center [548, 130] width 10 height 10
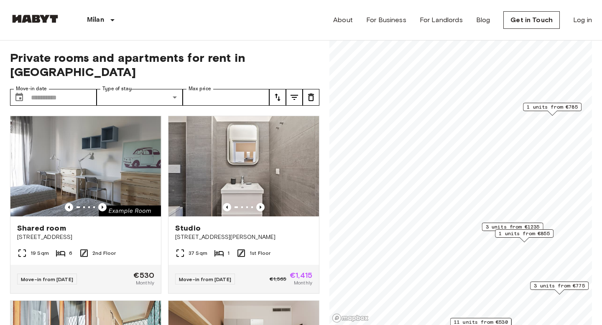
click at [543, 110] on span "1 units from €785" at bounding box center [552, 107] width 51 height 8
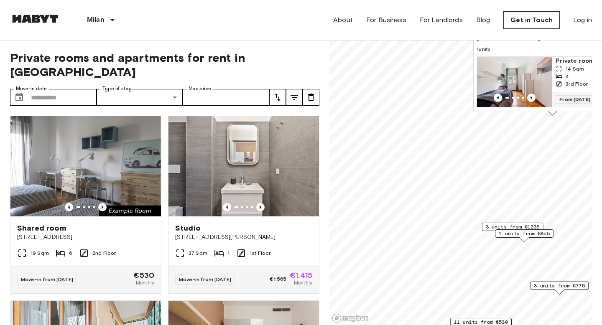
click at [514, 87] on img "Map marker" at bounding box center [514, 82] width 75 height 50
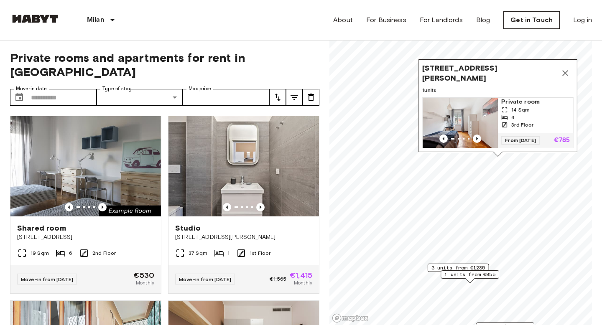
click at [566, 74] on icon "Map marker" at bounding box center [565, 73] width 6 height 6
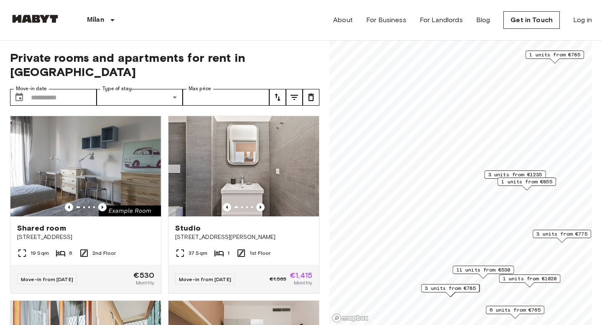
click at [463, 288] on span "3 units from €785" at bounding box center [450, 289] width 51 height 8
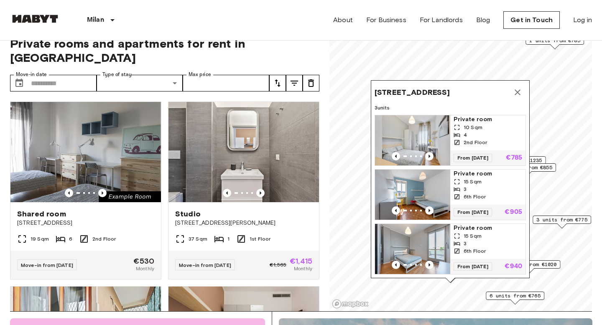
scroll to position [16, 0]
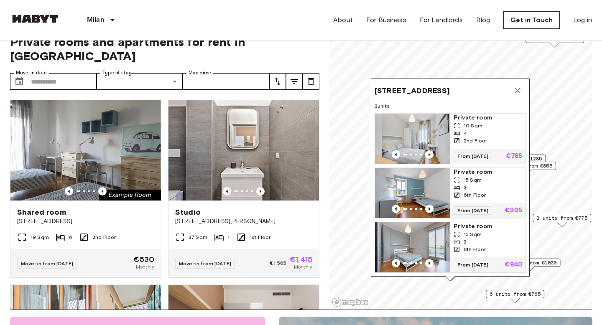
click at [426, 240] on img "Map marker" at bounding box center [412, 247] width 75 height 50
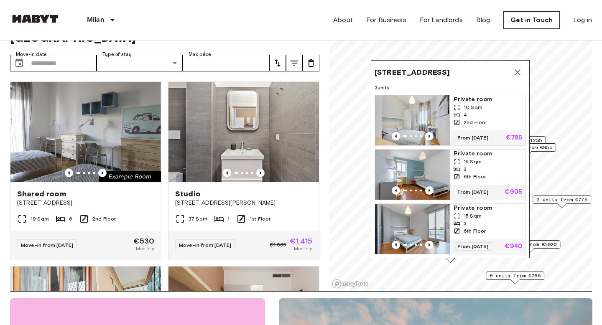
scroll to position [36, 0]
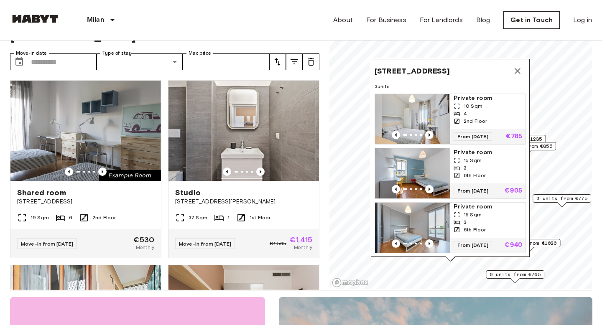
click at [409, 116] on img "Map marker" at bounding box center [412, 119] width 75 height 50
click at [526, 69] on button "Map marker" at bounding box center [517, 71] width 17 height 17
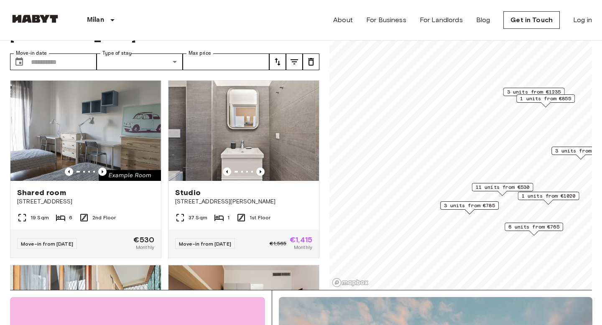
click at [514, 226] on span "6 units from €765" at bounding box center [533, 227] width 51 height 8
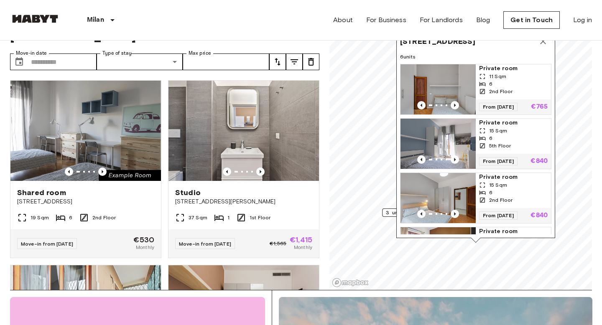
click at [546, 44] on icon "Map marker" at bounding box center [543, 41] width 10 height 10
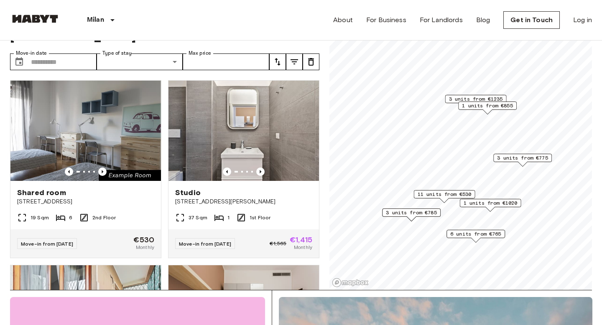
click at [432, 197] on span "11 units from €530" at bounding box center [445, 195] width 54 height 8
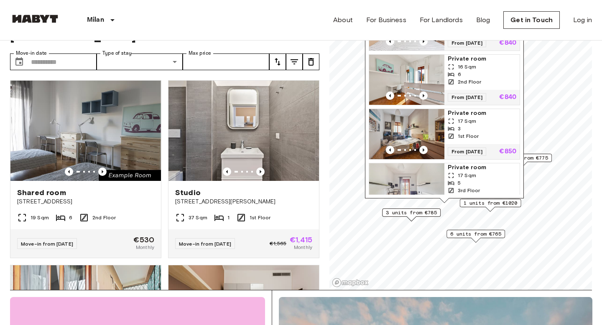
scroll to position [424, 0]
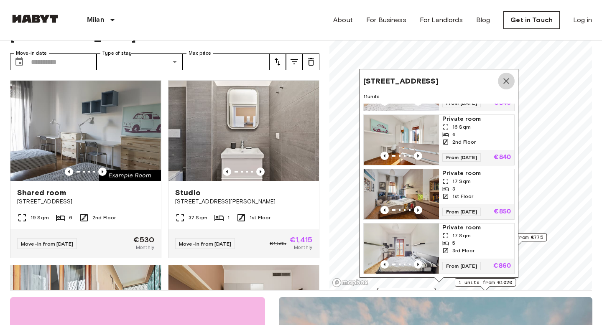
click at [505, 87] on button "Map marker" at bounding box center [506, 81] width 17 height 17
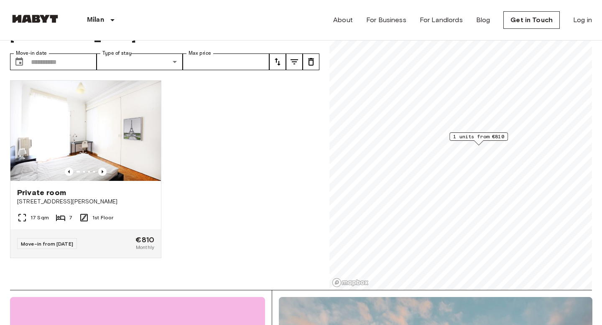
click at [469, 139] on span "1 units from €810" at bounding box center [478, 137] width 51 height 8
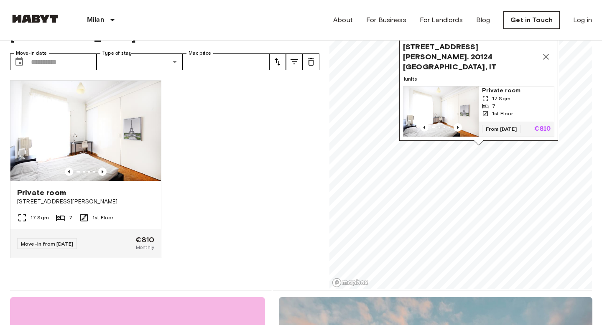
click at [549, 60] on icon "Map marker" at bounding box center [546, 57] width 10 height 10
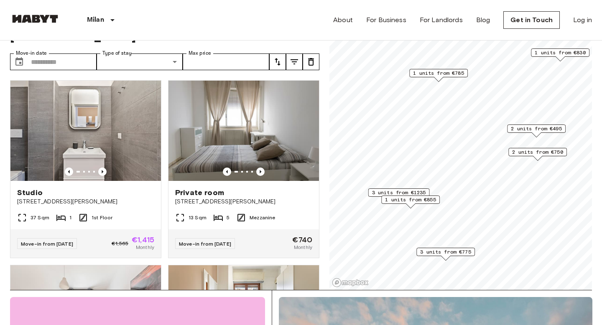
click at [450, 253] on span "3 units from €775" at bounding box center [445, 252] width 51 height 8
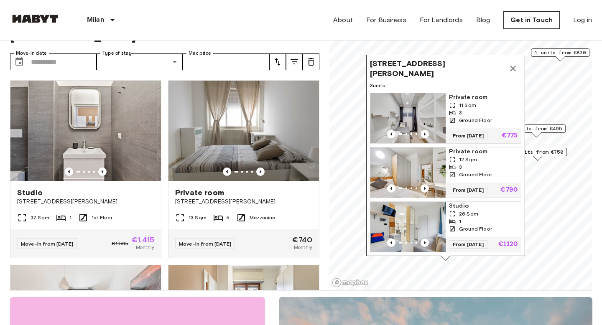
click at [512, 65] on icon "Map marker" at bounding box center [513, 69] width 10 height 10
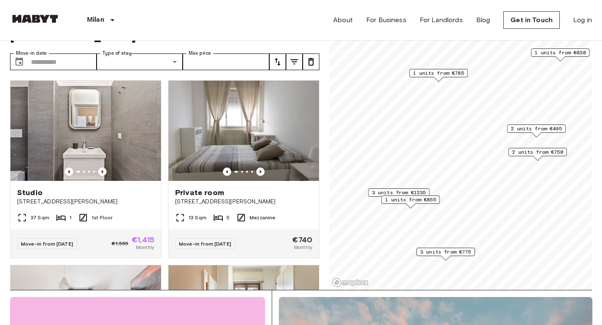
click at [421, 75] on span "1 units from €785" at bounding box center [438, 73] width 51 height 8
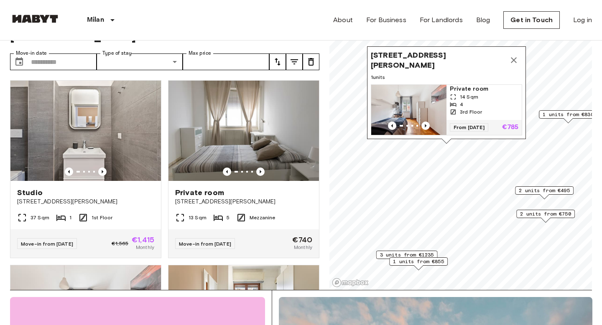
click at [514, 65] on icon "Map marker" at bounding box center [514, 60] width 10 height 10
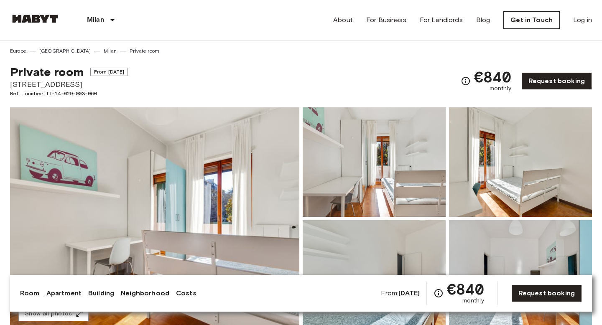
click at [260, 191] on img at bounding box center [154, 218] width 289 height 222
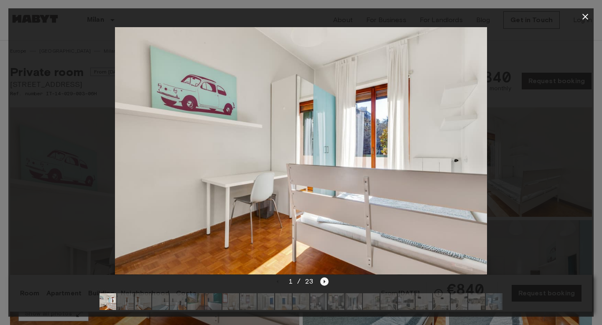
click at [325, 282] on icon "Next image" at bounding box center [325, 281] width 2 height 3
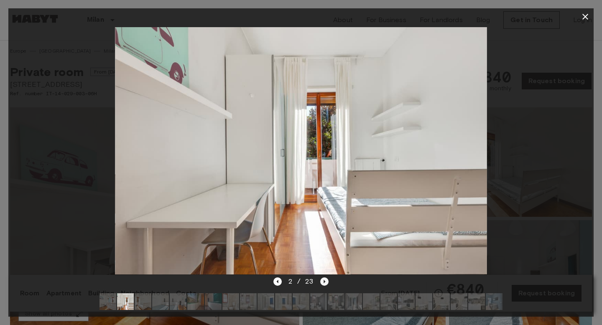
click at [325, 282] on icon "Next image" at bounding box center [325, 281] width 2 height 3
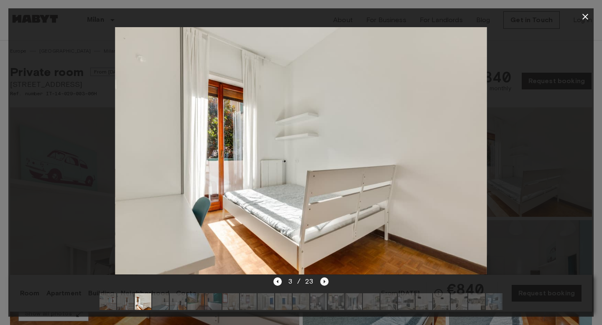
click at [325, 282] on icon "Next image" at bounding box center [325, 281] width 2 height 3
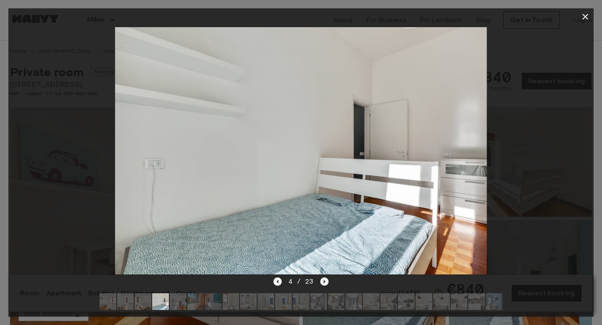
click at [325, 282] on icon "Next image" at bounding box center [325, 281] width 2 height 3
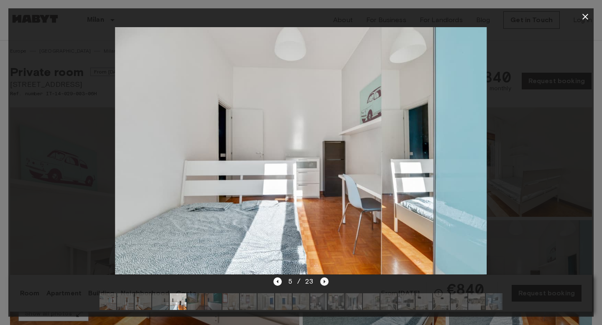
click at [325, 282] on icon "Next image" at bounding box center [325, 281] width 2 height 3
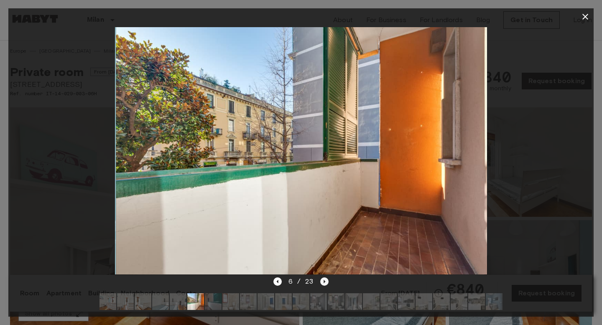
click at [325, 282] on icon "Next image" at bounding box center [325, 281] width 2 height 3
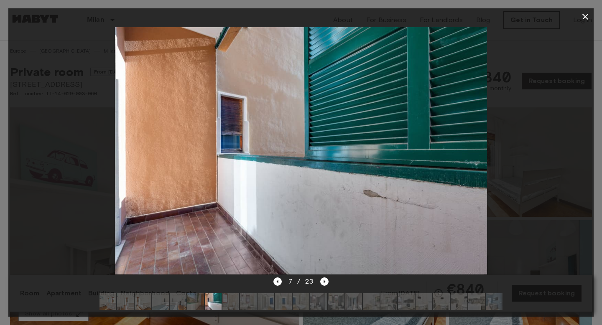
click at [588, 16] on icon "button" at bounding box center [585, 17] width 10 height 10
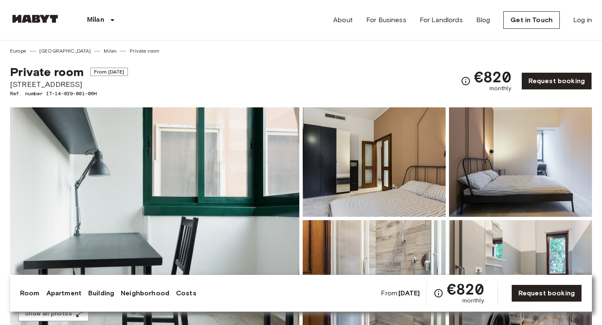
click at [203, 181] on img at bounding box center [154, 218] width 289 height 222
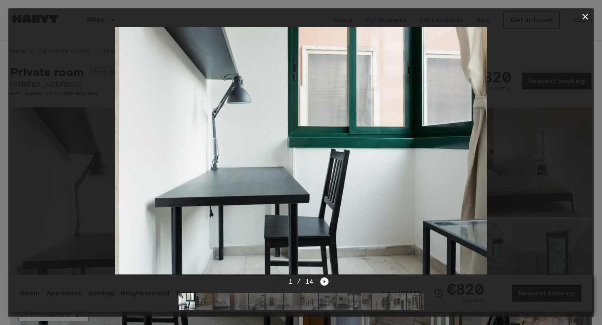
click at [326, 281] on icon "Next image" at bounding box center [324, 282] width 8 height 8
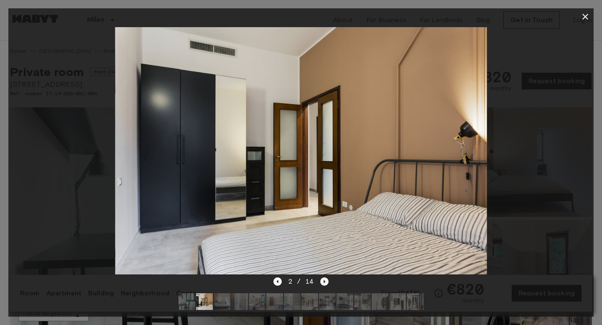
click at [326, 281] on icon "Next image" at bounding box center [324, 282] width 8 height 8
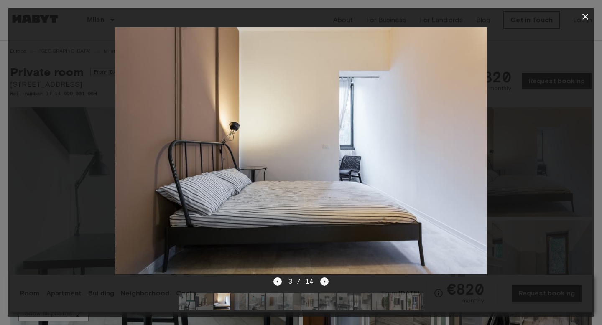
click at [326, 281] on icon "Next image" at bounding box center [324, 282] width 8 height 8
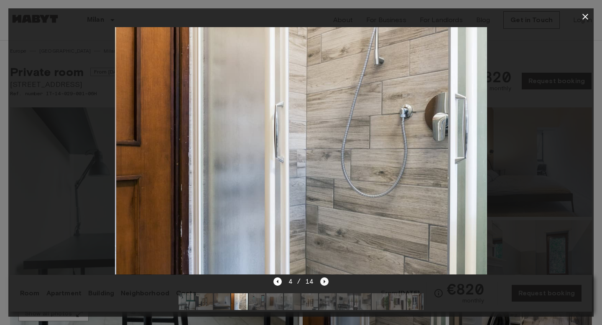
click at [326, 281] on icon "Next image" at bounding box center [324, 282] width 8 height 8
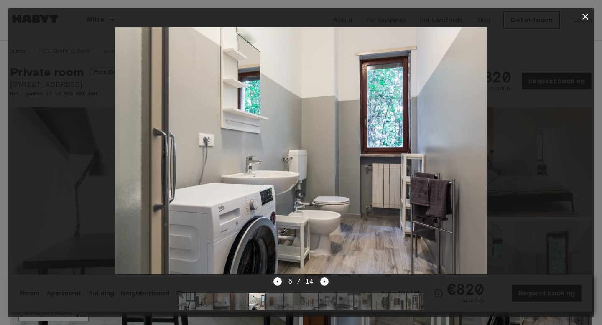
click at [326, 281] on icon "Next image" at bounding box center [324, 282] width 8 height 8
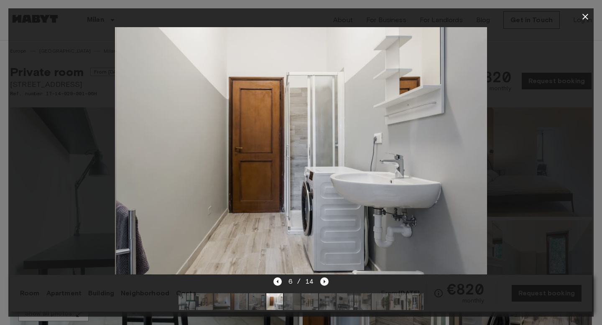
click at [326, 281] on icon "Next image" at bounding box center [324, 282] width 8 height 8
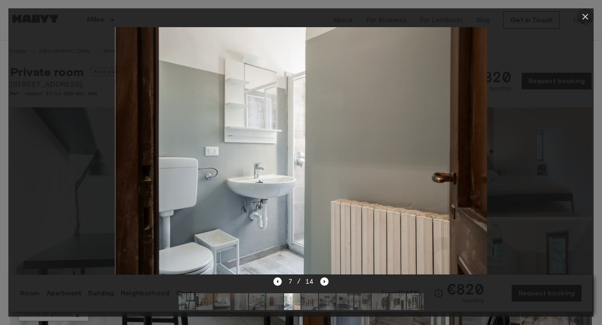
click at [582, 17] on icon "button" at bounding box center [585, 17] width 10 height 10
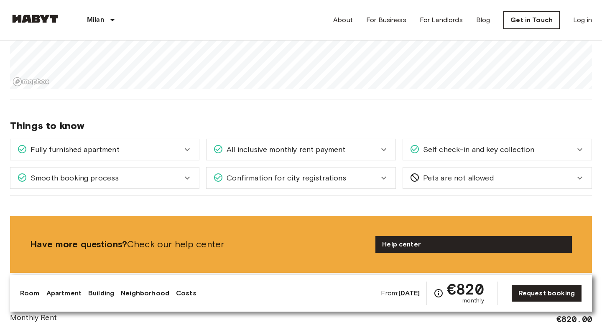
scroll to position [859, 0]
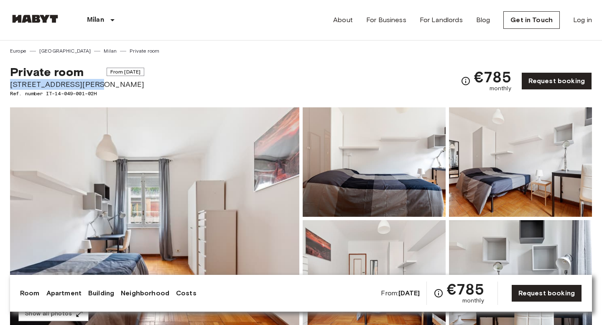
drag, startPoint x: 93, startPoint y: 83, endPoint x: 8, endPoint y: 82, distance: 84.9
copy span "[STREET_ADDRESS][PERSON_NAME]"
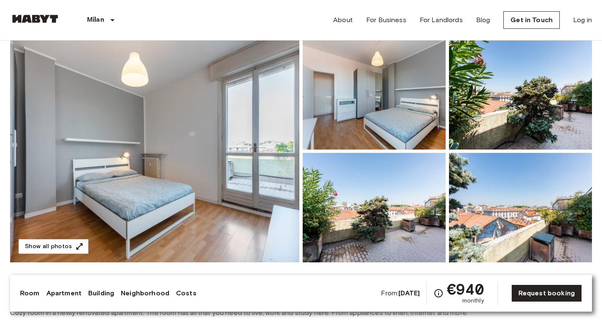
scroll to position [119, 0]
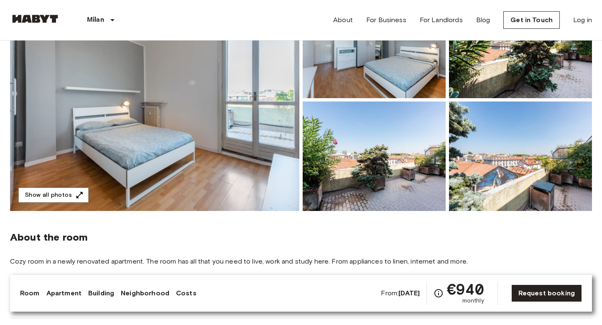
click at [182, 188] on img at bounding box center [154, 100] width 289 height 222
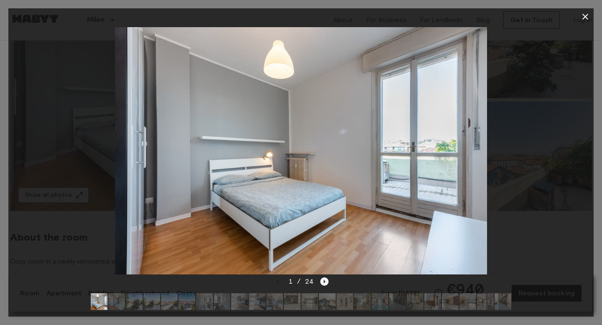
click at [324, 279] on icon "Next image" at bounding box center [324, 282] width 8 height 8
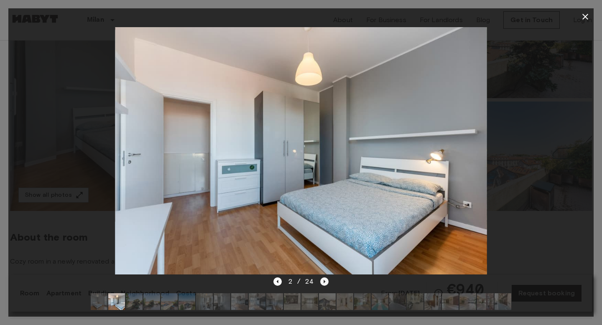
click at [324, 279] on icon "Next image" at bounding box center [324, 282] width 8 height 8
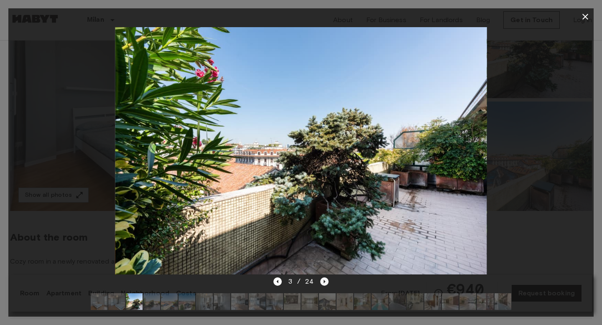
click at [324, 279] on icon "Next image" at bounding box center [324, 282] width 8 height 8
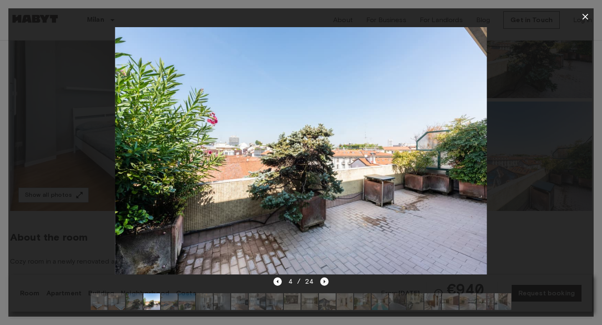
click at [324, 279] on icon "Next image" at bounding box center [324, 282] width 8 height 8
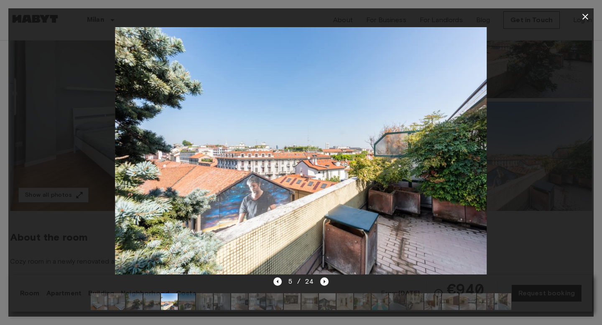
click at [324, 279] on icon "Next image" at bounding box center [324, 282] width 8 height 8
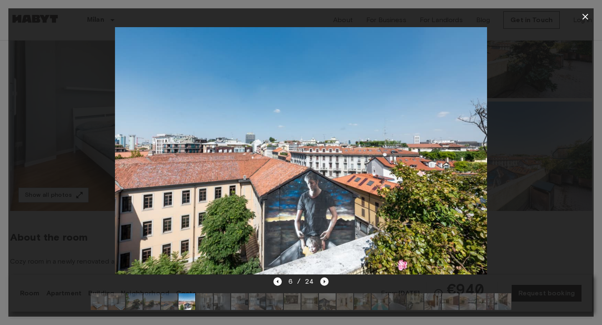
click at [324, 279] on icon "Next image" at bounding box center [324, 282] width 8 height 8
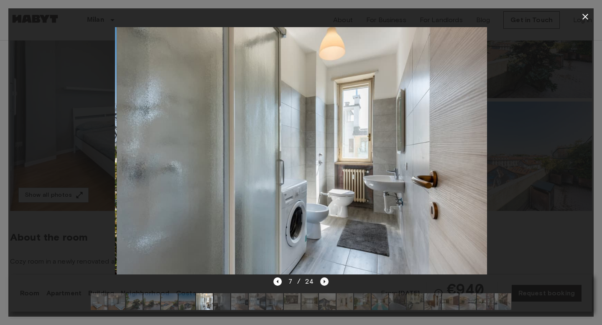
click at [324, 279] on icon "Next image" at bounding box center [324, 282] width 8 height 8
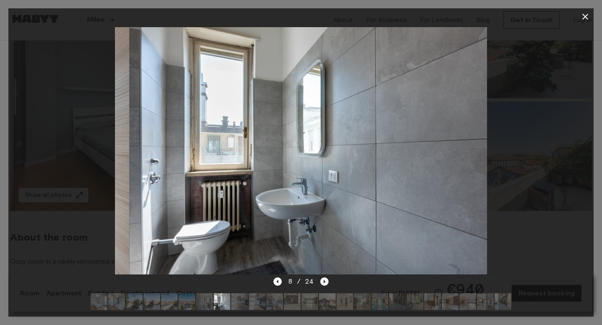
click at [324, 279] on icon "Next image" at bounding box center [324, 282] width 8 height 8
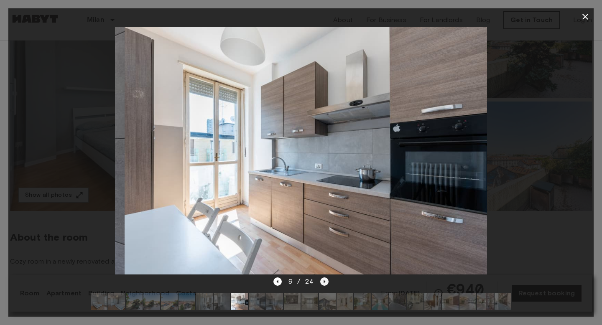
click at [324, 279] on icon "Next image" at bounding box center [324, 282] width 8 height 8
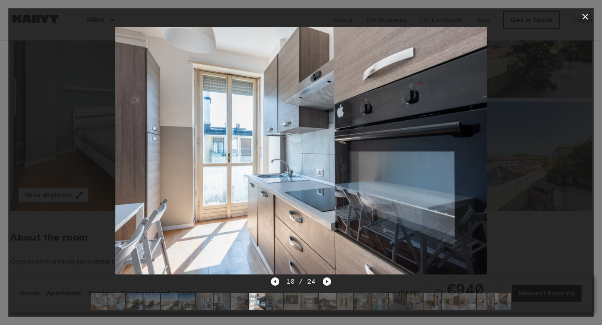
click at [324, 279] on icon "Next image" at bounding box center [327, 282] width 8 height 8
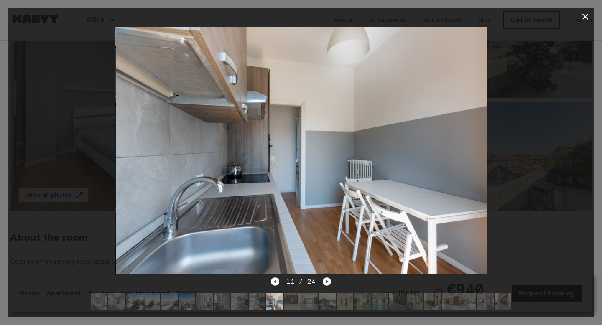
click at [324, 279] on icon "Next image" at bounding box center [327, 282] width 8 height 8
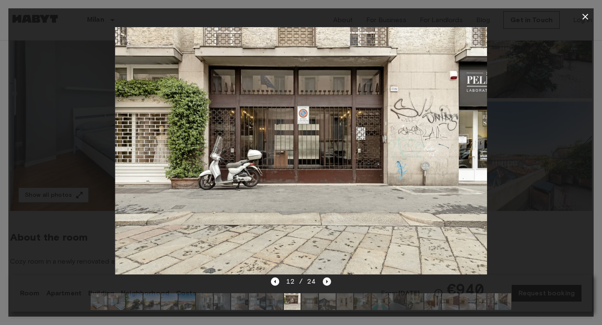
click at [324, 279] on icon "Next image" at bounding box center [327, 282] width 8 height 8
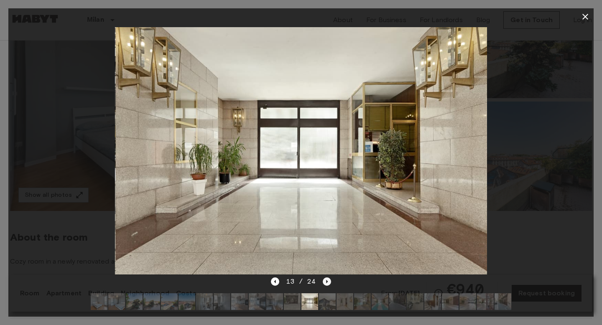
click at [324, 279] on icon "Next image" at bounding box center [327, 282] width 8 height 8
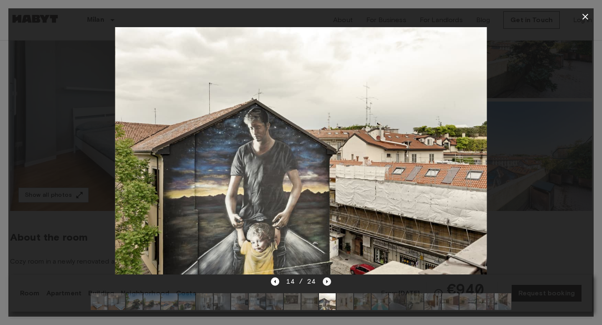
click at [324, 279] on icon "Next image" at bounding box center [327, 282] width 8 height 8
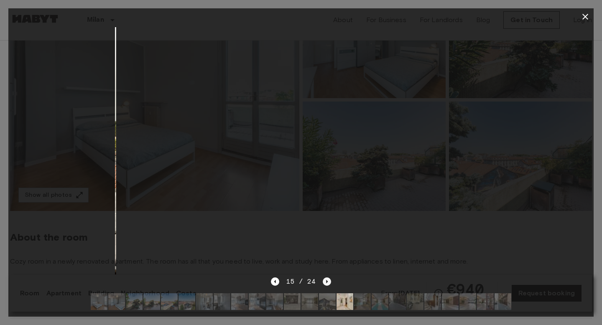
click at [324, 279] on icon "Next image" at bounding box center [327, 282] width 8 height 8
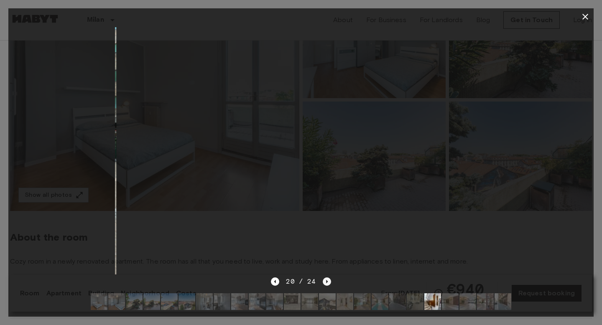
click at [324, 279] on icon "Next image" at bounding box center [327, 282] width 8 height 8
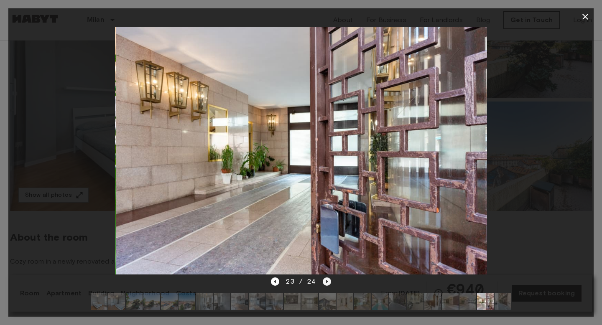
click at [324, 279] on icon "Next image" at bounding box center [327, 282] width 8 height 8
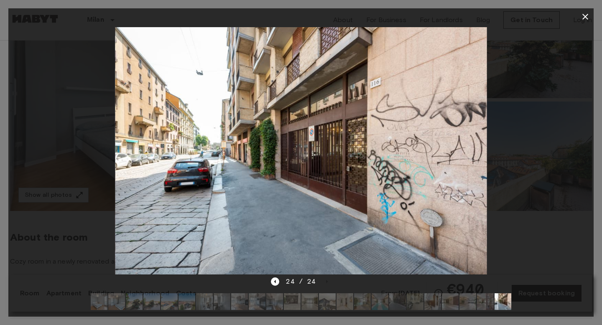
click at [584, 14] on icon "button" at bounding box center [585, 17] width 10 height 10
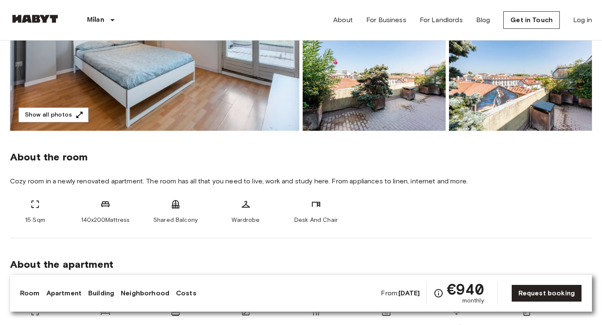
scroll to position [202, 0]
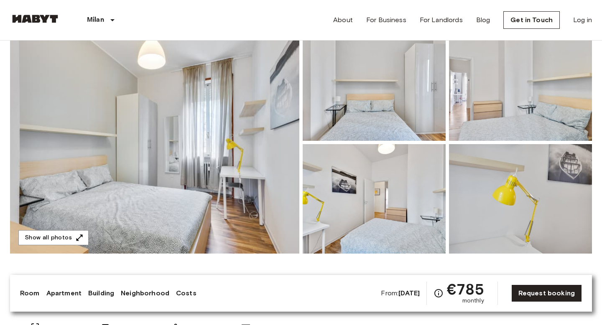
scroll to position [77, 0]
click at [213, 202] on img at bounding box center [154, 142] width 289 height 222
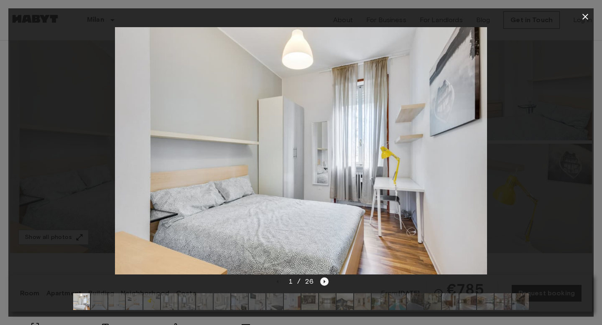
click at [321, 279] on icon "Next image" at bounding box center [324, 282] width 8 height 8
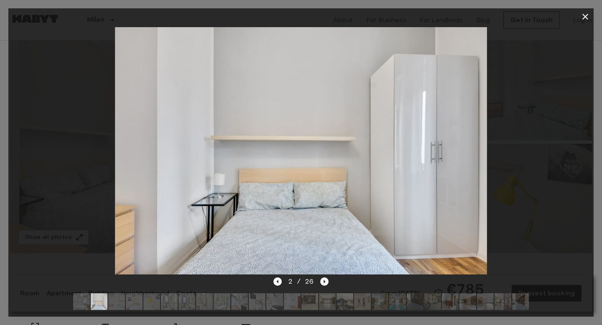
click at [321, 279] on icon "Next image" at bounding box center [324, 282] width 8 height 8
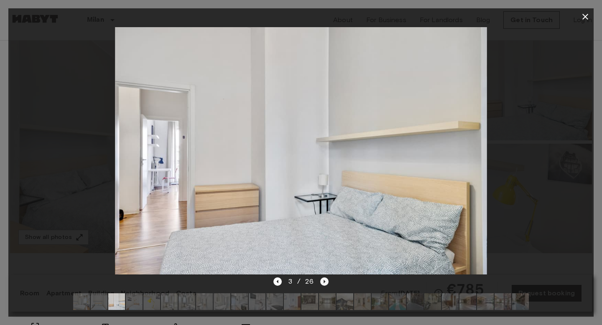
click at [321, 279] on icon "Next image" at bounding box center [324, 282] width 8 height 8
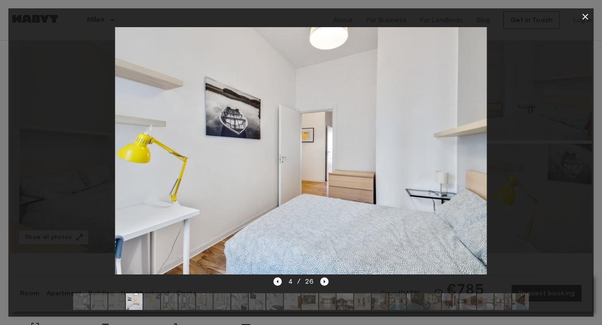
click at [321, 279] on icon "Next image" at bounding box center [324, 282] width 8 height 8
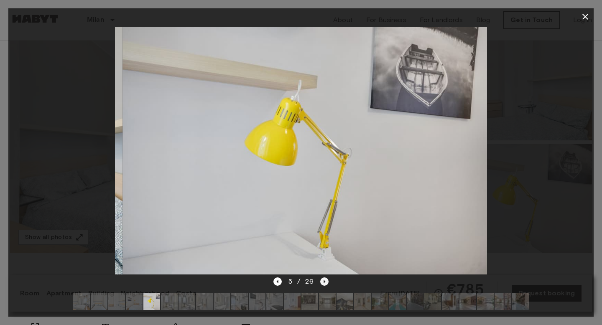
click at [321, 279] on icon "Next image" at bounding box center [324, 282] width 8 height 8
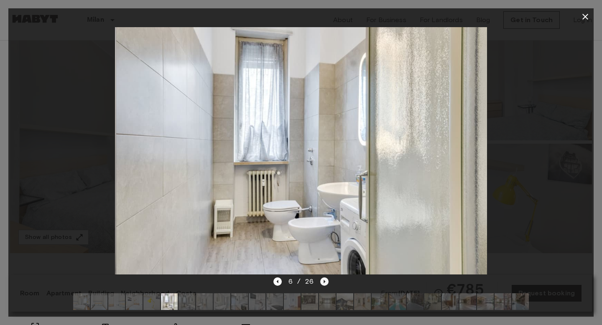
click at [321, 279] on icon "Next image" at bounding box center [324, 282] width 8 height 8
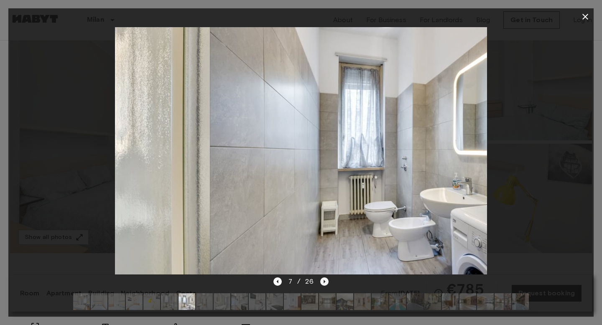
click at [321, 279] on icon "Next image" at bounding box center [324, 282] width 8 height 8
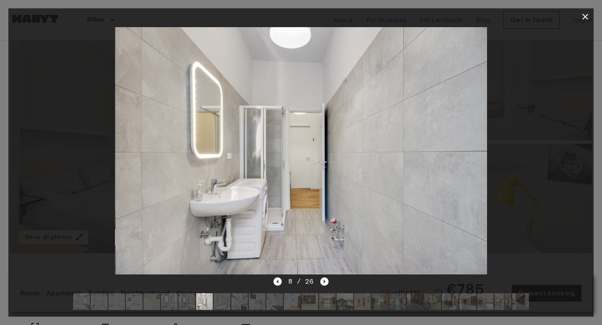
click at [585, 14] on icon "button" at bounding box center [585, 17] width 10 height 10
